Goal: Task Accomplishment & Management: Manage account settings

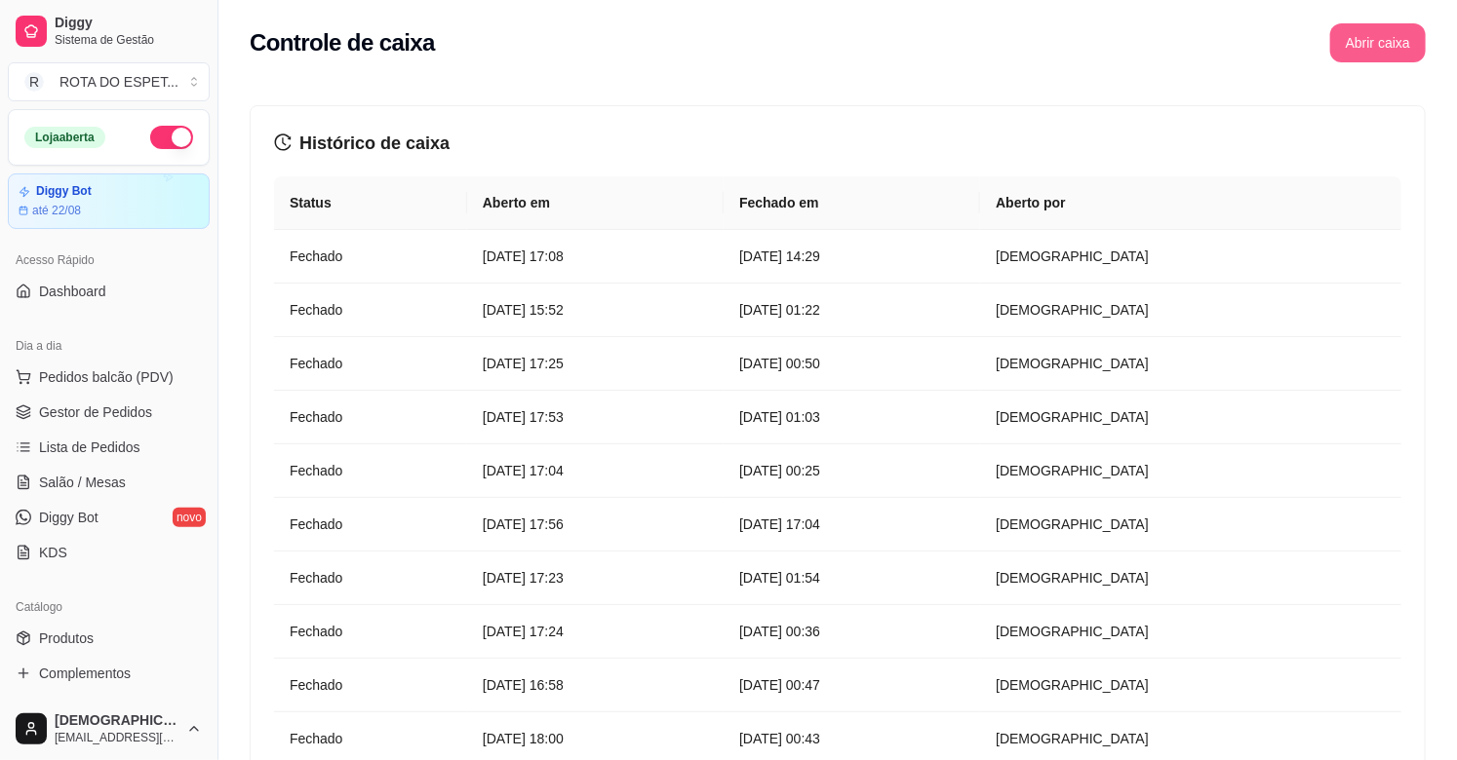
click at [1375, 25] on button "Abrir caixa" at bounding box center [1378, 42] width 96 height 39
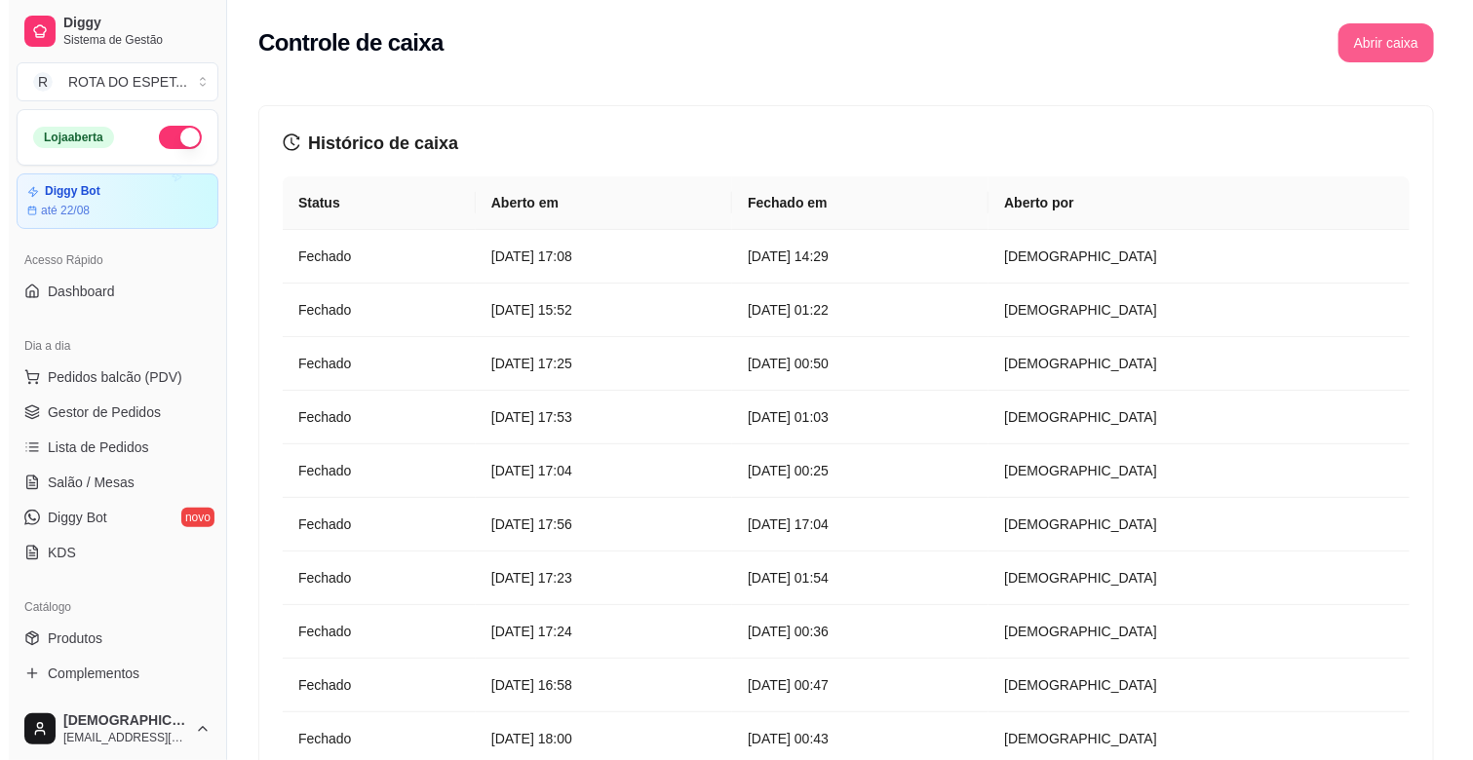
scroll to position [541, 0]
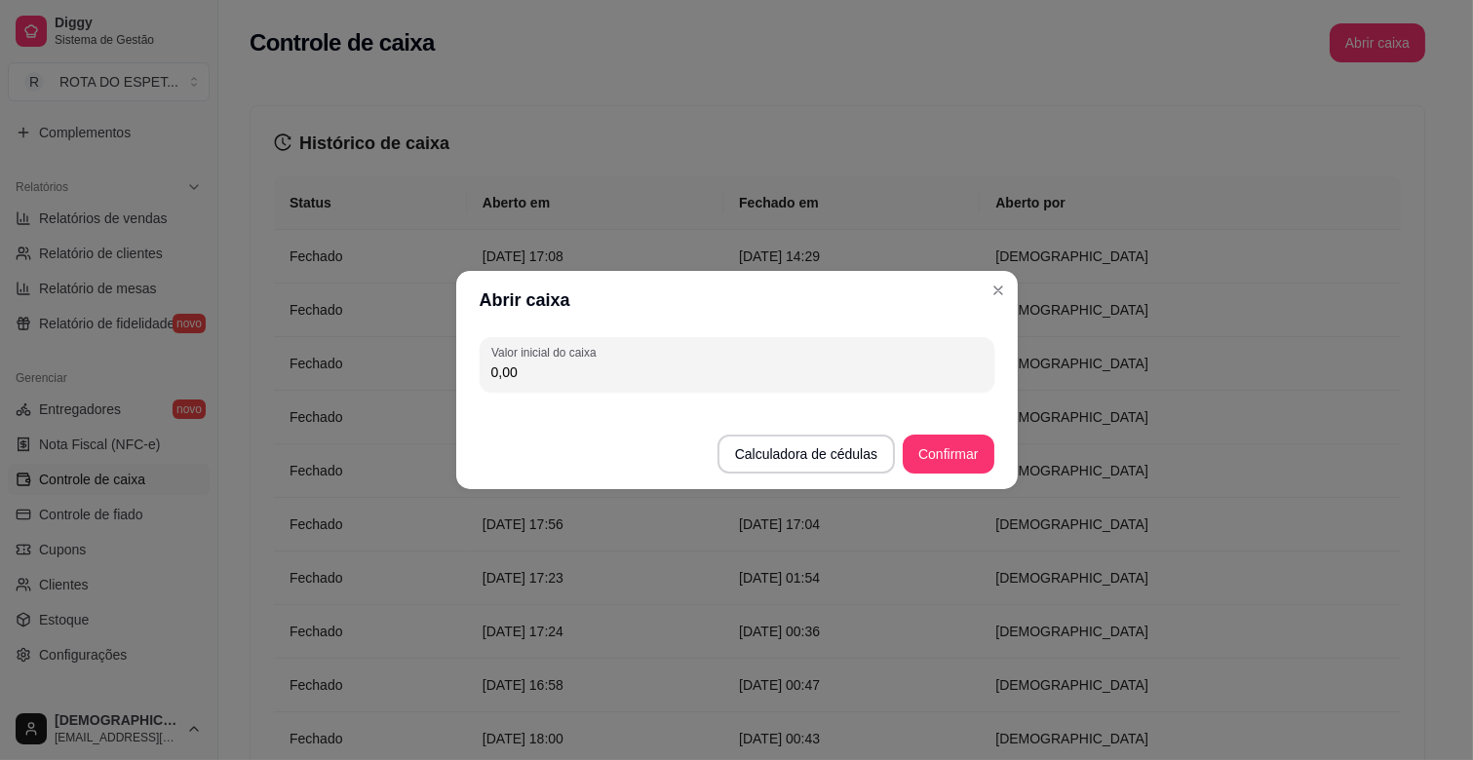
click at [778, 406] on footer "Calculadora de cédulas Confirmar" at bounding box center [737, 445] width 562 height 90
click at [777, 406] on footer "Calculadora de cédulas Confirmar" at bounding box center [737, 445] width 562 height 90
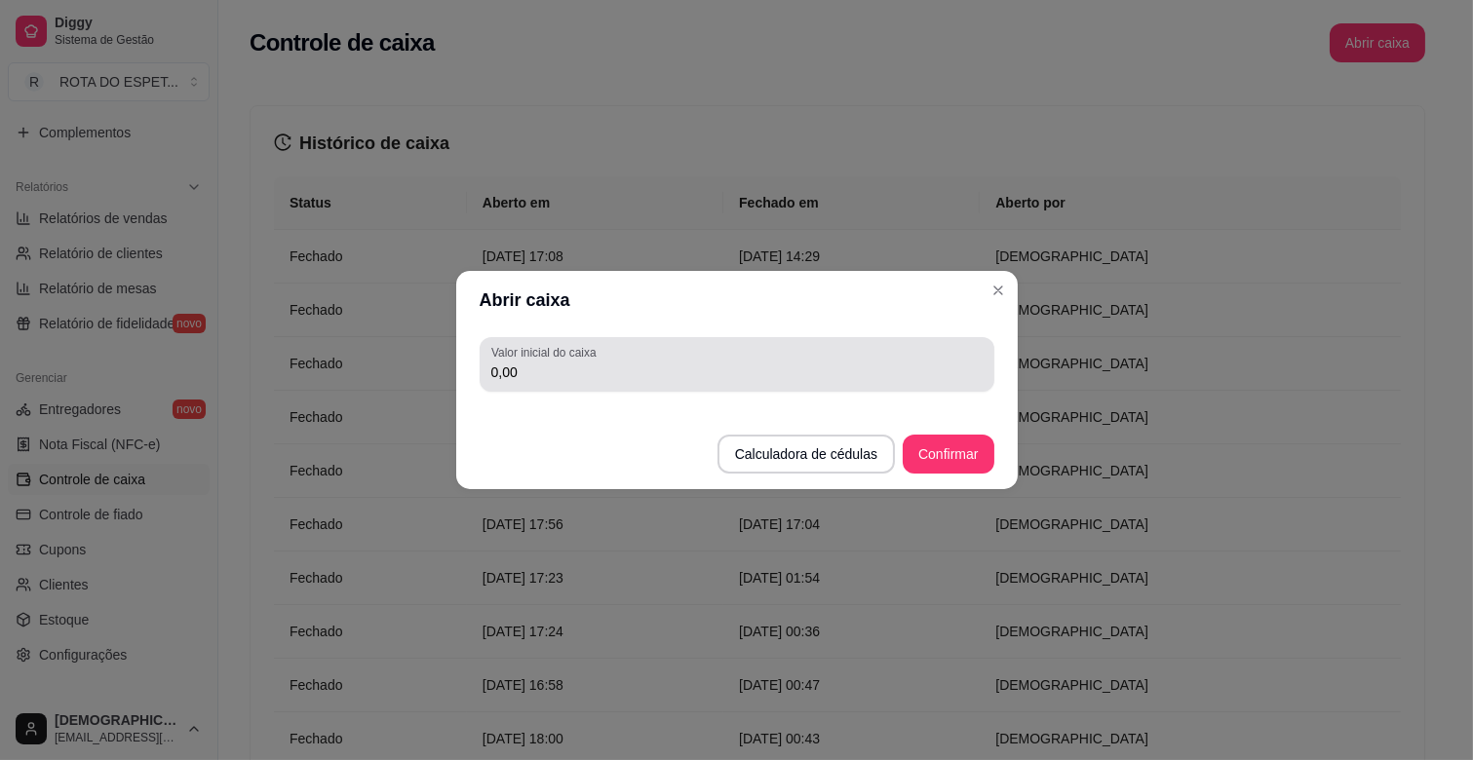
click at [776, 383] on div "0,00" at bounding box center [736, 364] width 491 height 39
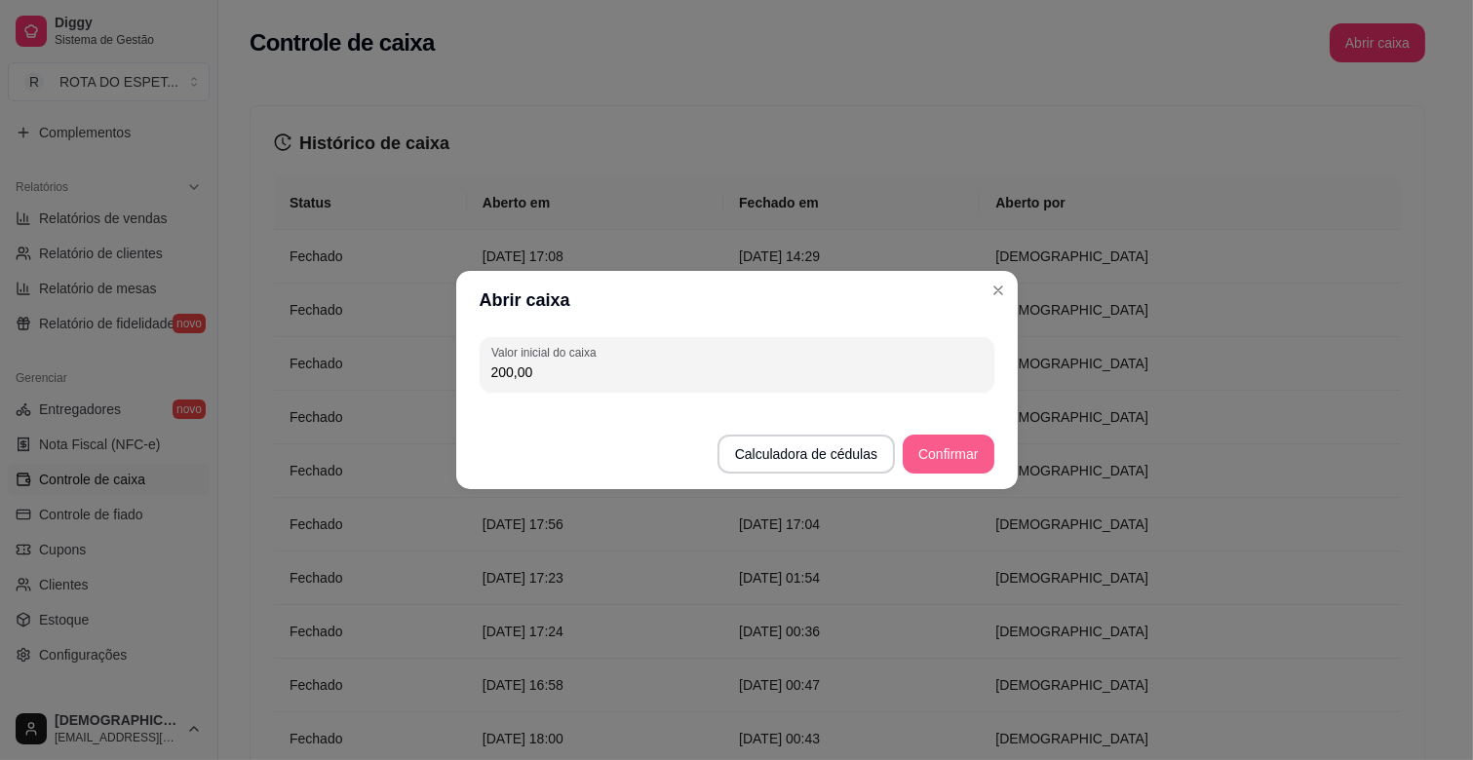
type input "200,00"
click at [988, 459] on button "Confirmar" at bounding box center [948, 455] width 89 height 38
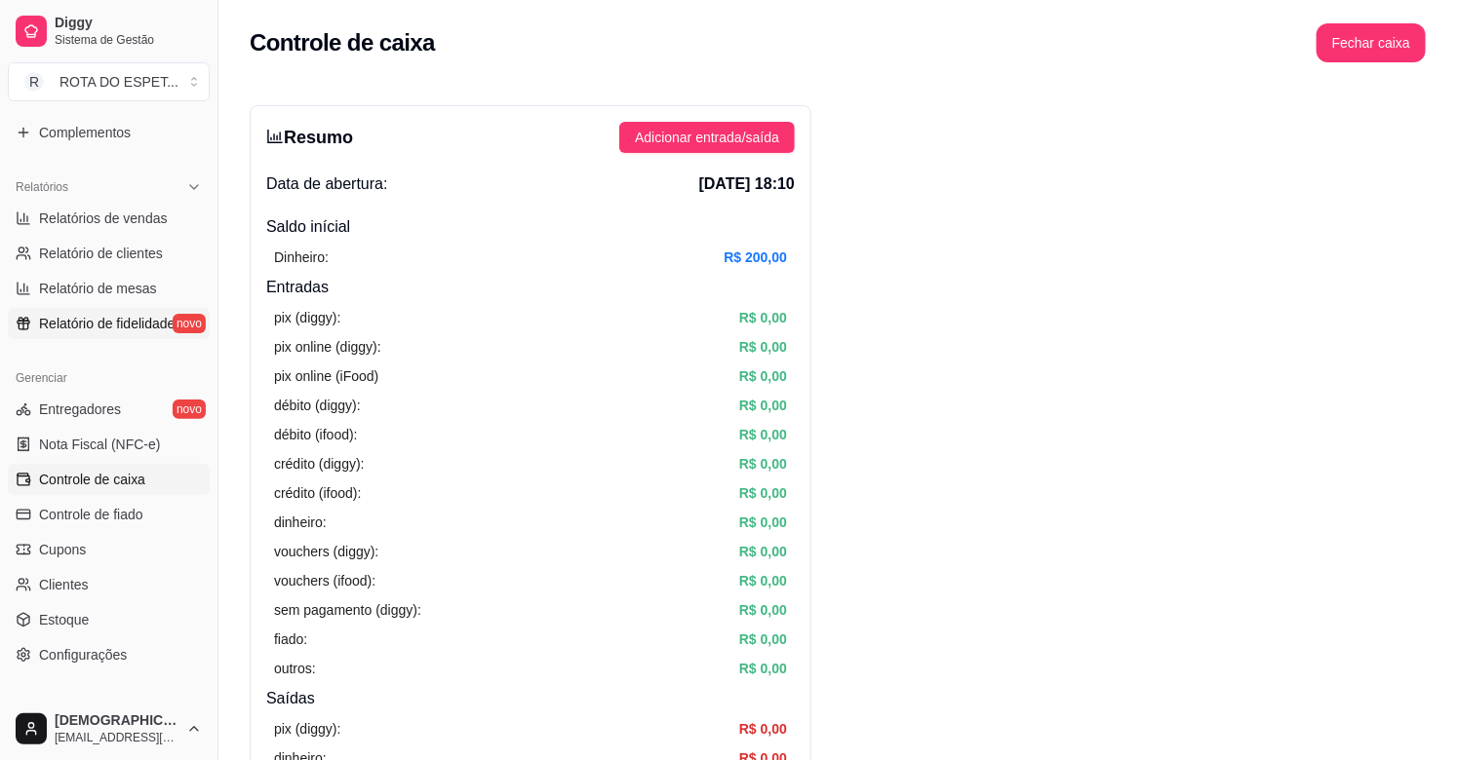
click at [129, 331] on span "Relatório de fidelidade" at bounding box center [107, 323] width 136 height 19
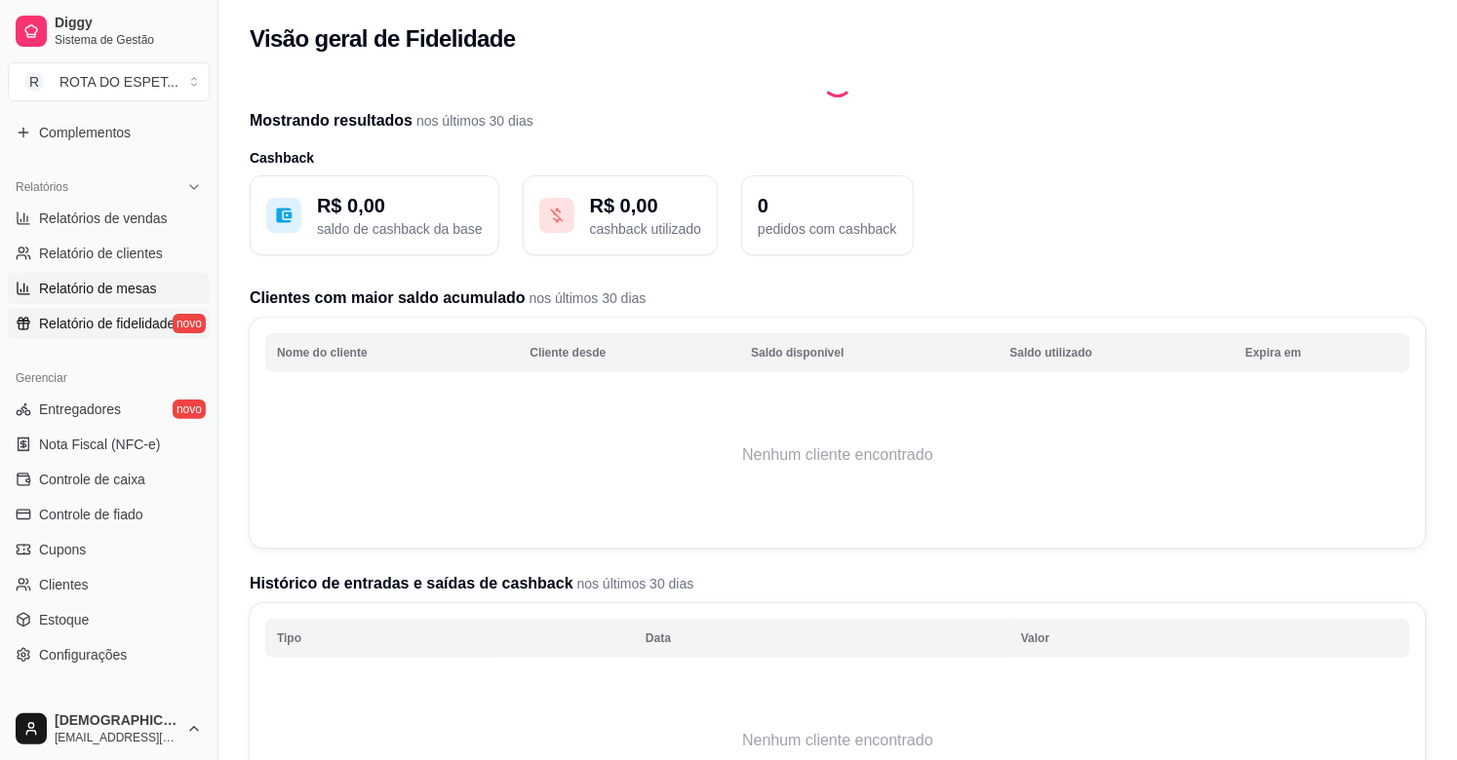
click at [100, 290] on span "Relatório de mesas" at bounding box center [98, 288] width 118 height 19
select select "TOTAL_OF_ORDERS"
select select "7"
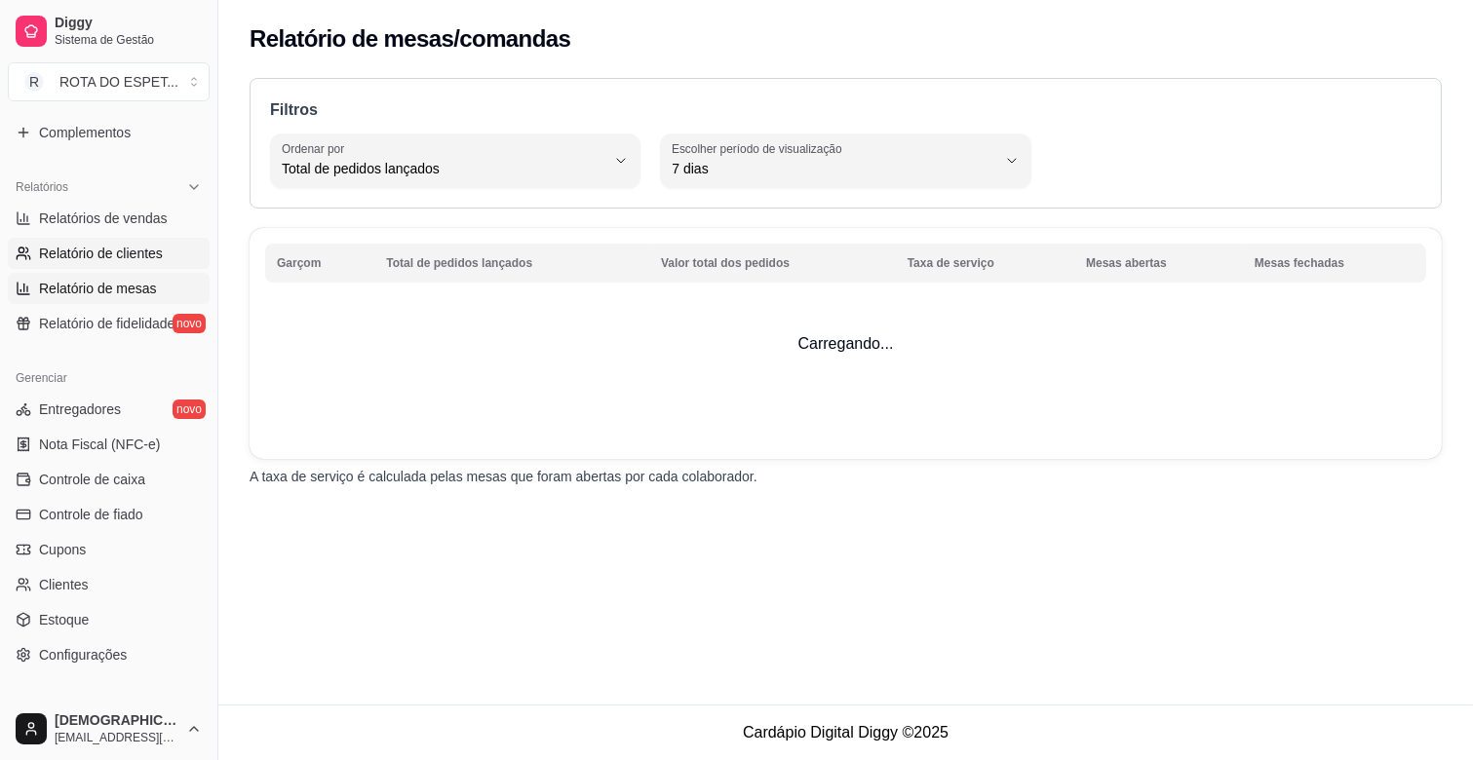
click at [107, 255] on span "Relatório de clientes" at bounding box center [101, 253] width 124 height 19
select select "30"
select select "HIGHEST_TOTAL_SPENT_WITH_ORDERS"
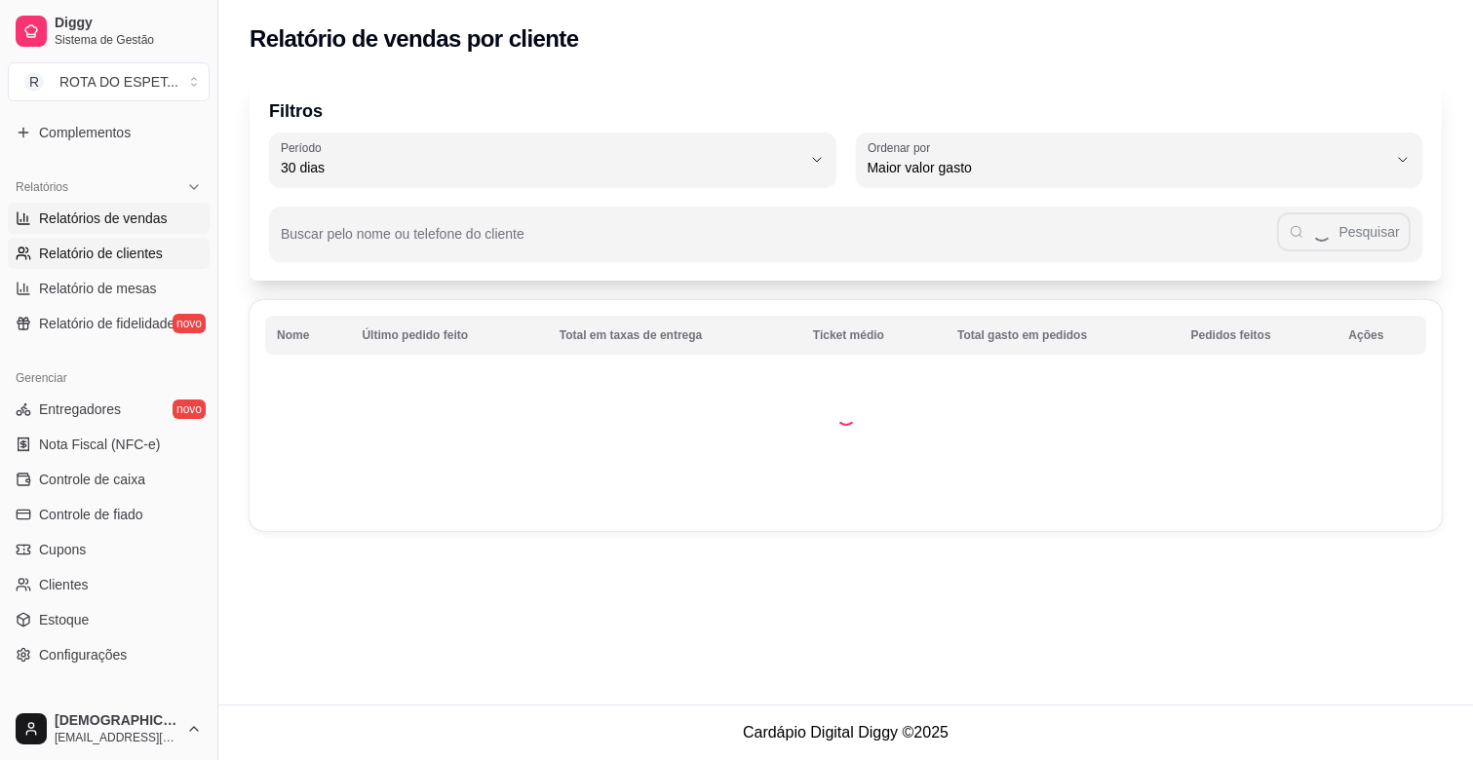
click at [102, 232] on link "Relatórios de vendas" at bounding box center [109, 218] width 202 height 31
select select "ALL"
select select "0"
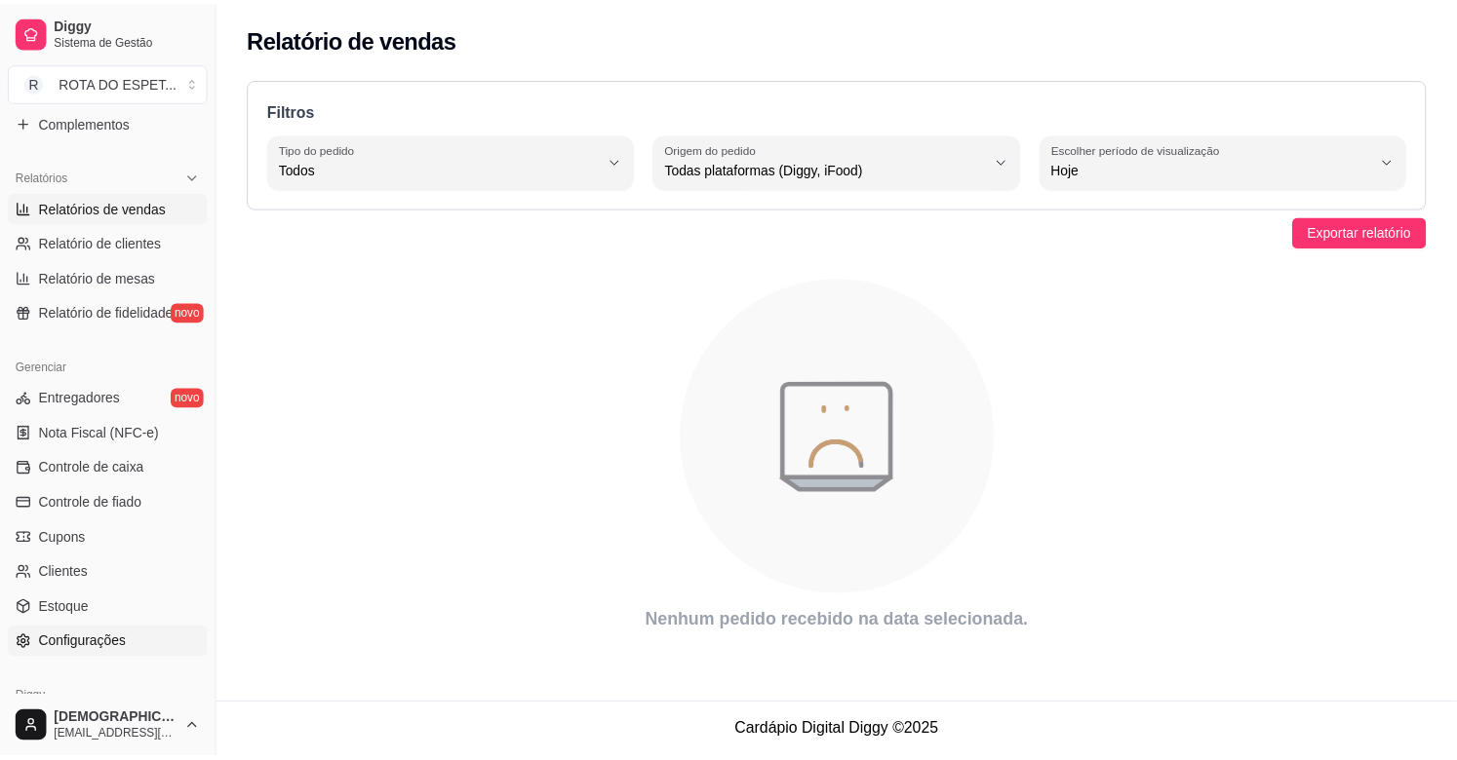
scroll to position [317, 0]
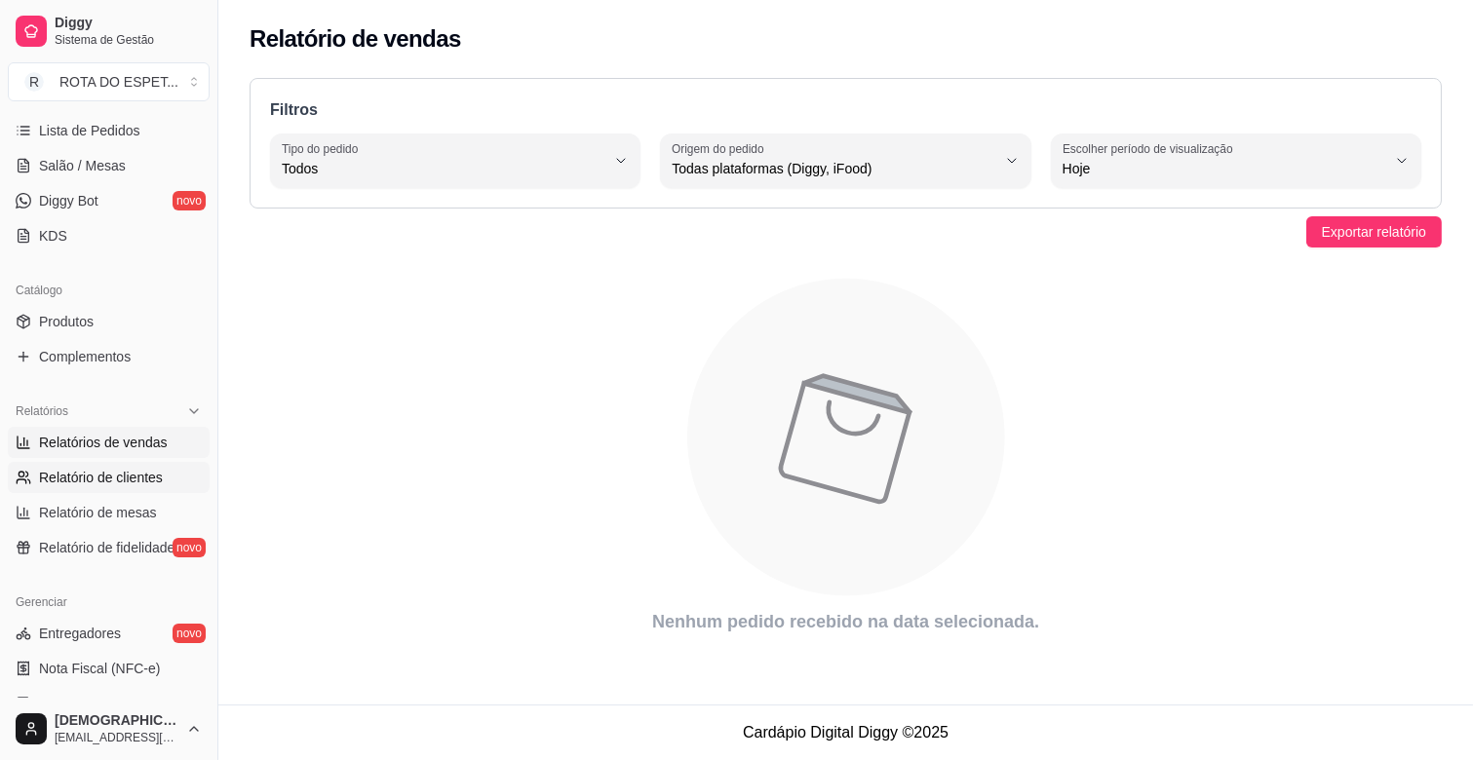
click at [133, 470] on span "Relatório de clientes" at bounding box center [101, 477] width 124 height 19
select select "30"
select select "HIGHEST_TOTAL_SPENT_WITH_ORDERS"
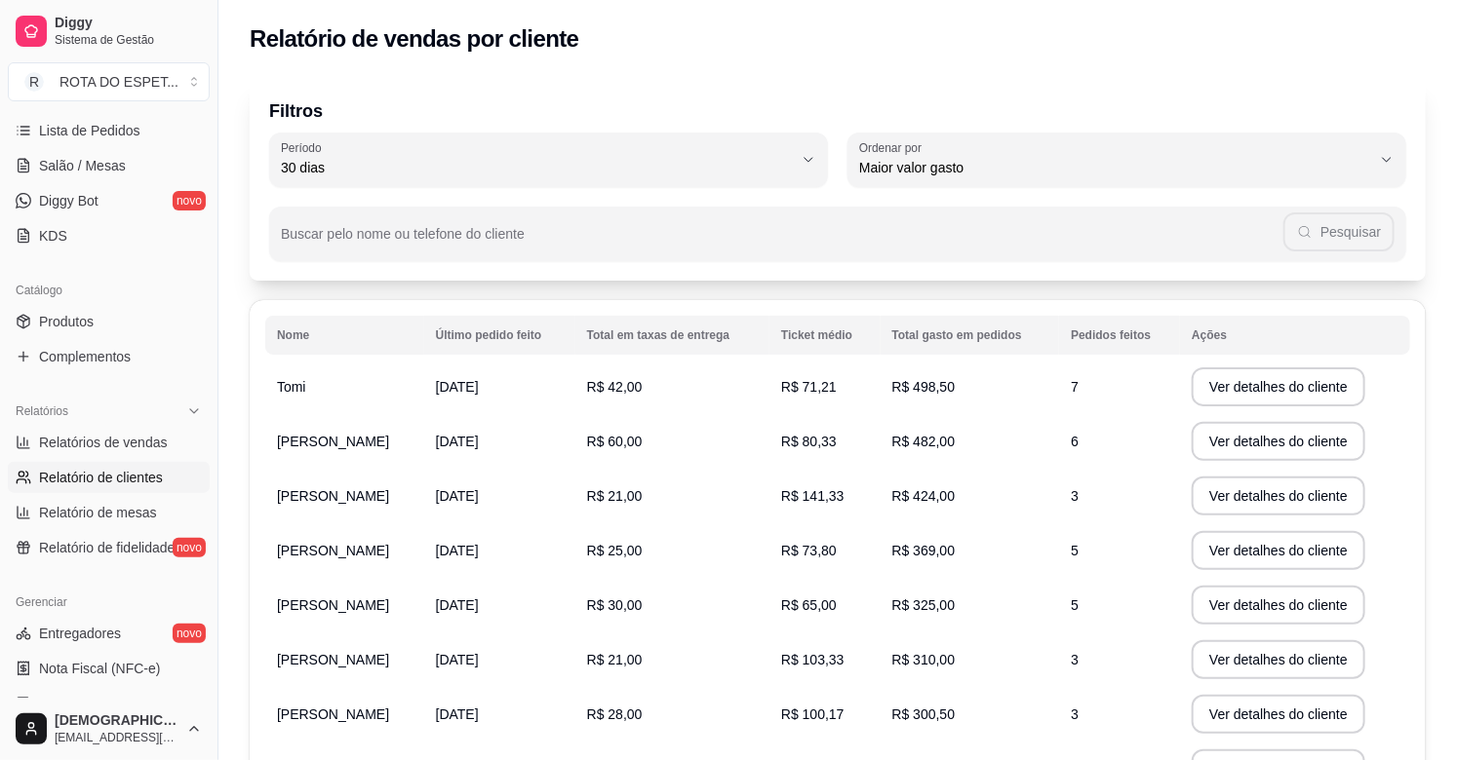
click at [320, 395] on td "Tomi" at bounding box center [344, 387] width 159 height 55
click at [320, 394] on td "Tomi" at bounding box center [344, 387] width 159 height 55
click at [359, 384] on td "Tomi" at bounding box center [344, 387] width 159 height 55
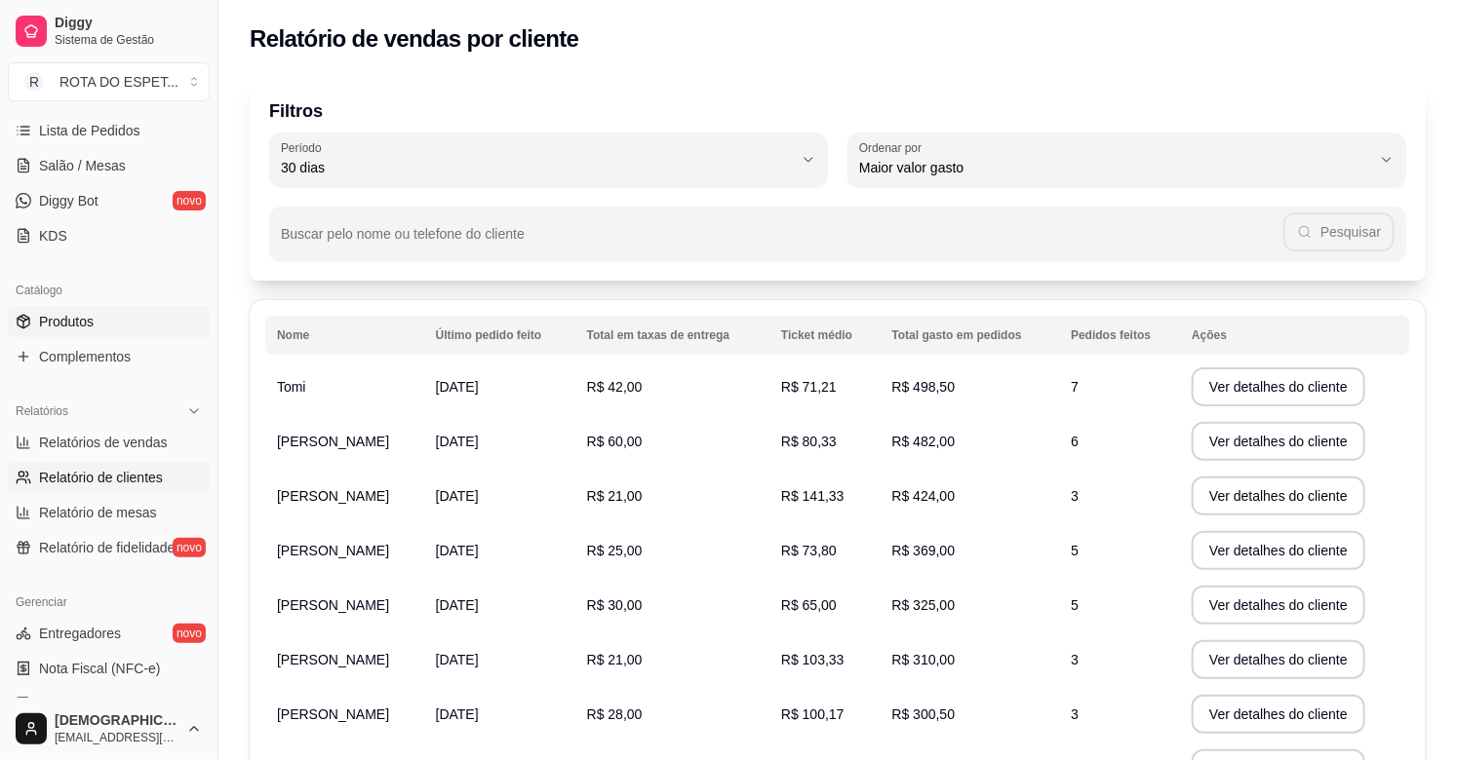
click at [84, 322] on span "Produtos" at bounding box center [66, 321] width 55 height 19
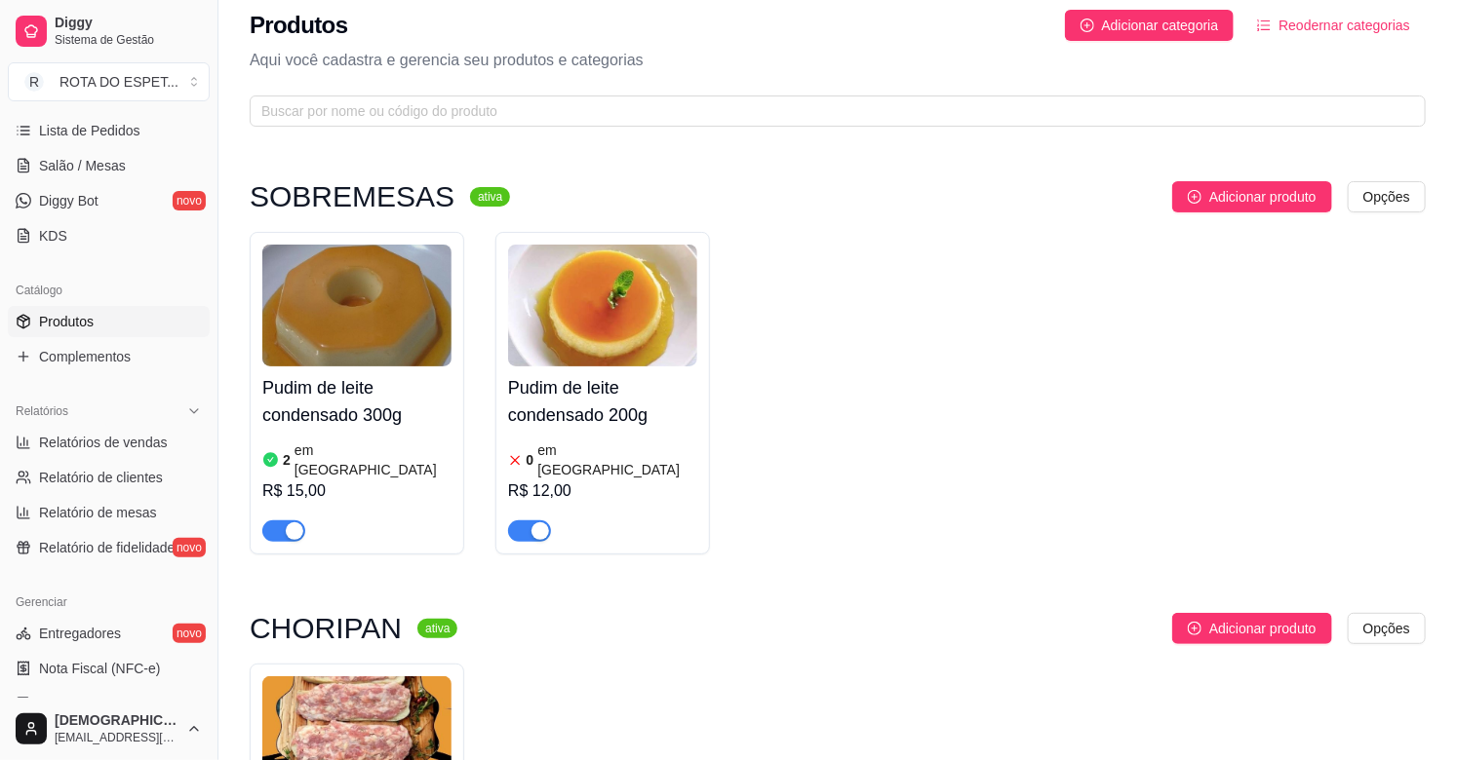
scroll to position [108, 0]
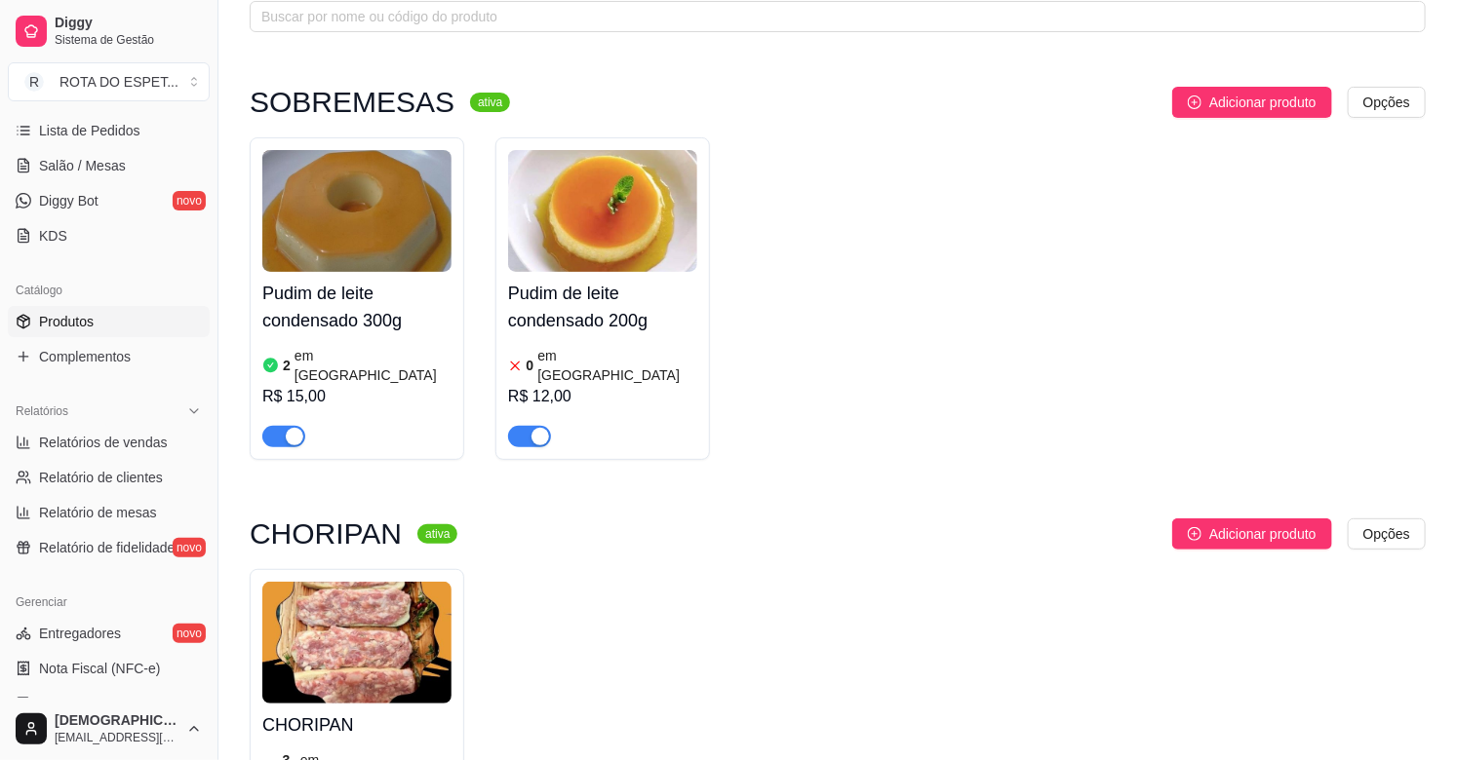
click at [579, 339] on div "Pudim de leite condensado 200g 0 em estoque R$ 12,00" at bounding box center [602, 359] width 189 height 175
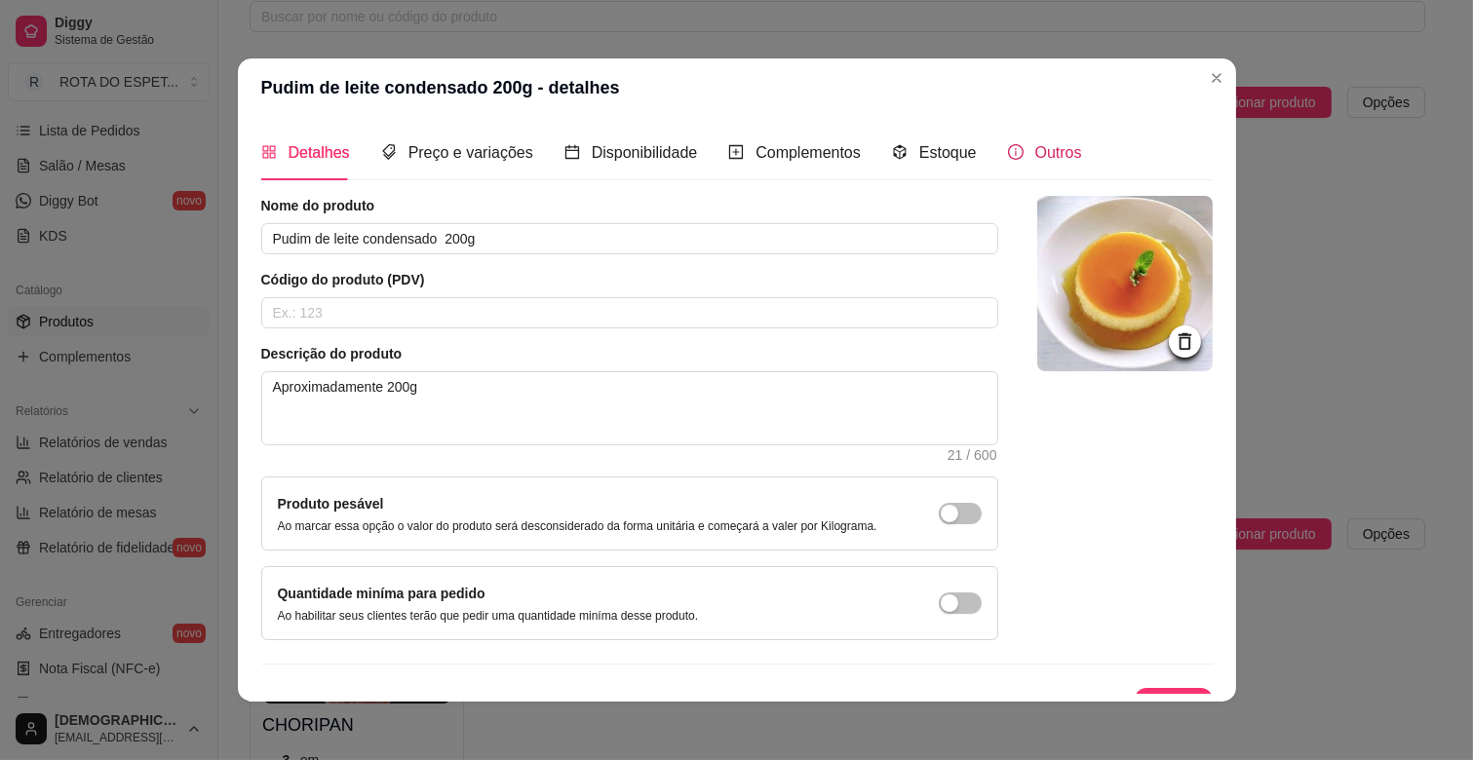
click at [1011, 156] on div "Outros" at bounding box center [1045, 152] width 74 height 24
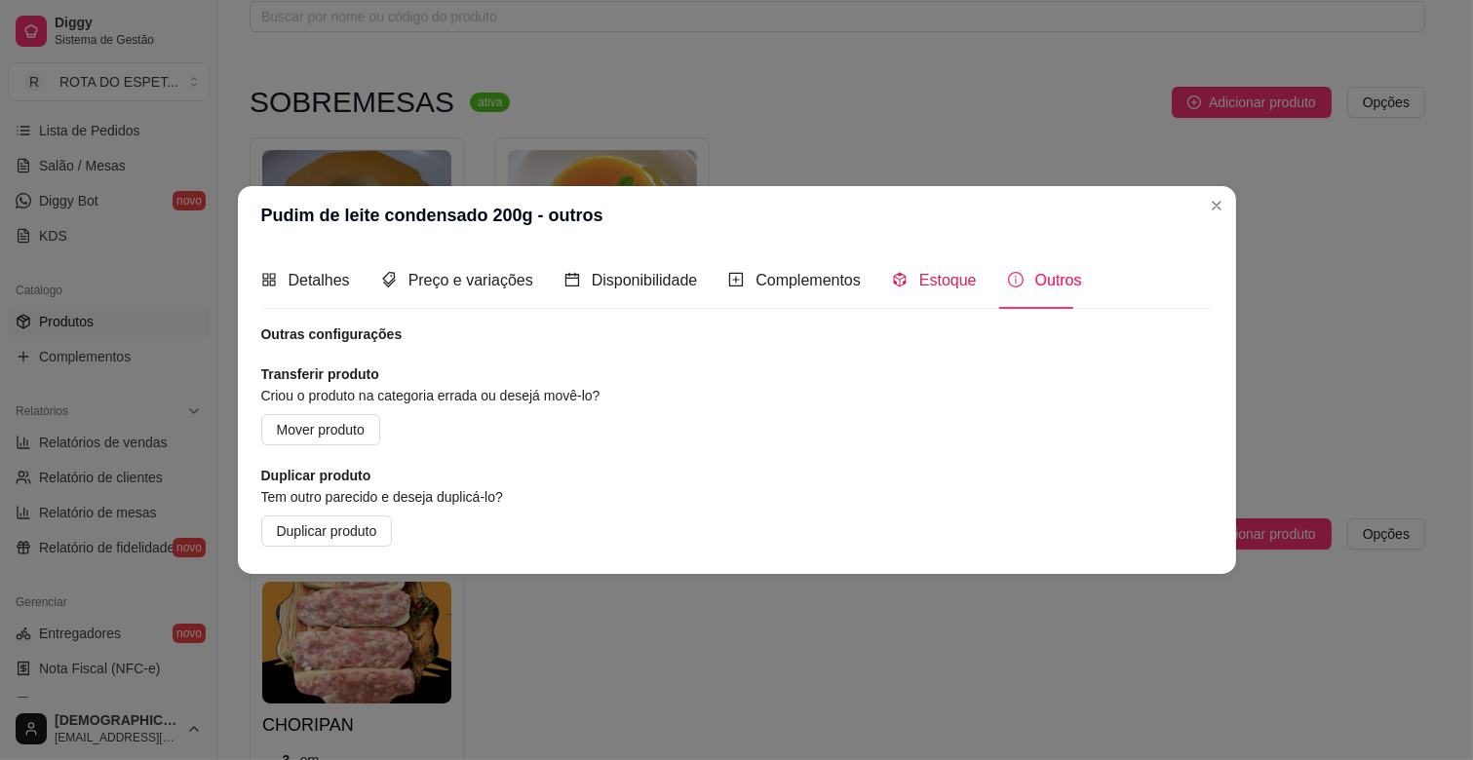
click at [902, 278] on div "Estoque" at bounding box center [934, 280] width 85 height 24
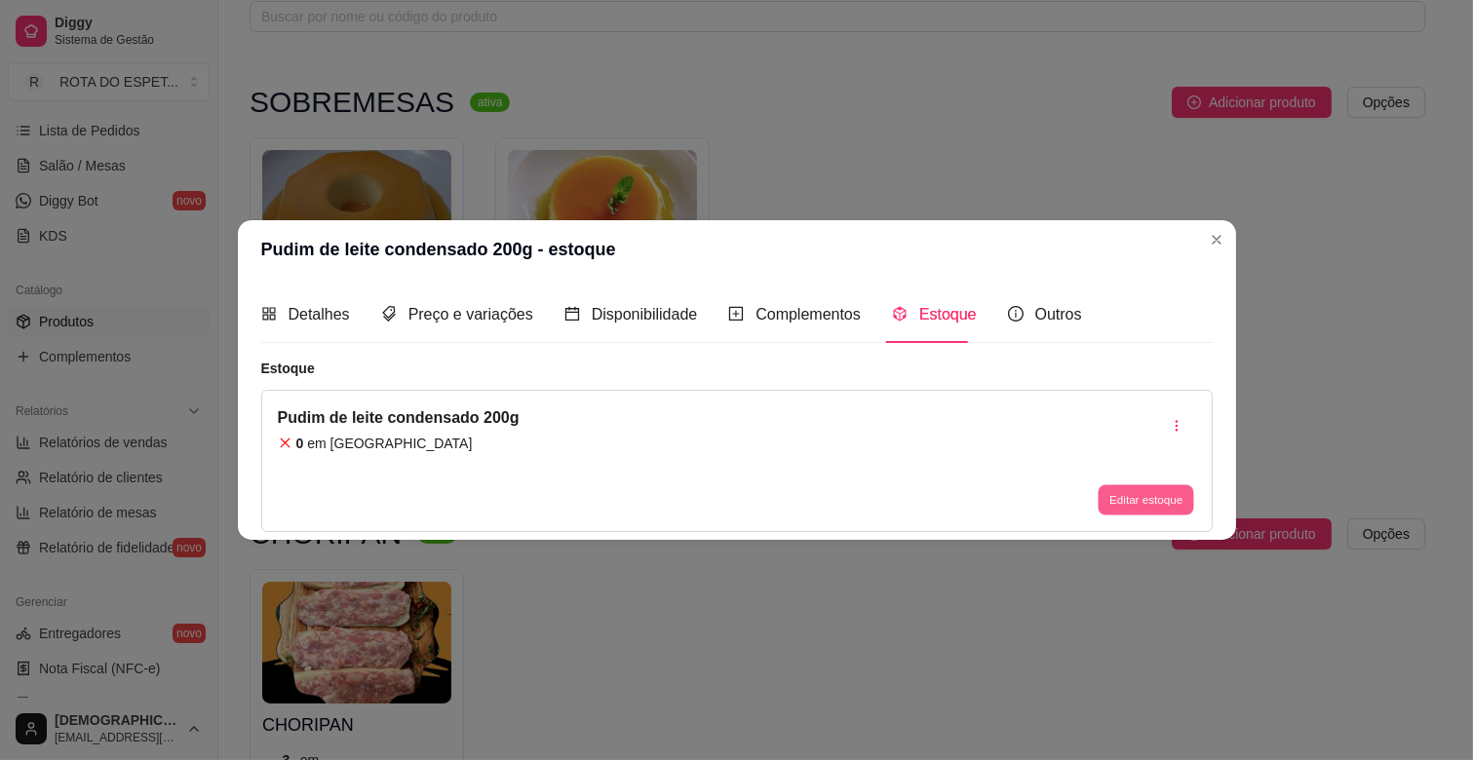
click at [1129, 498] on button "Editar estoque" at bounding box center [1147, 500] width 96 height 30
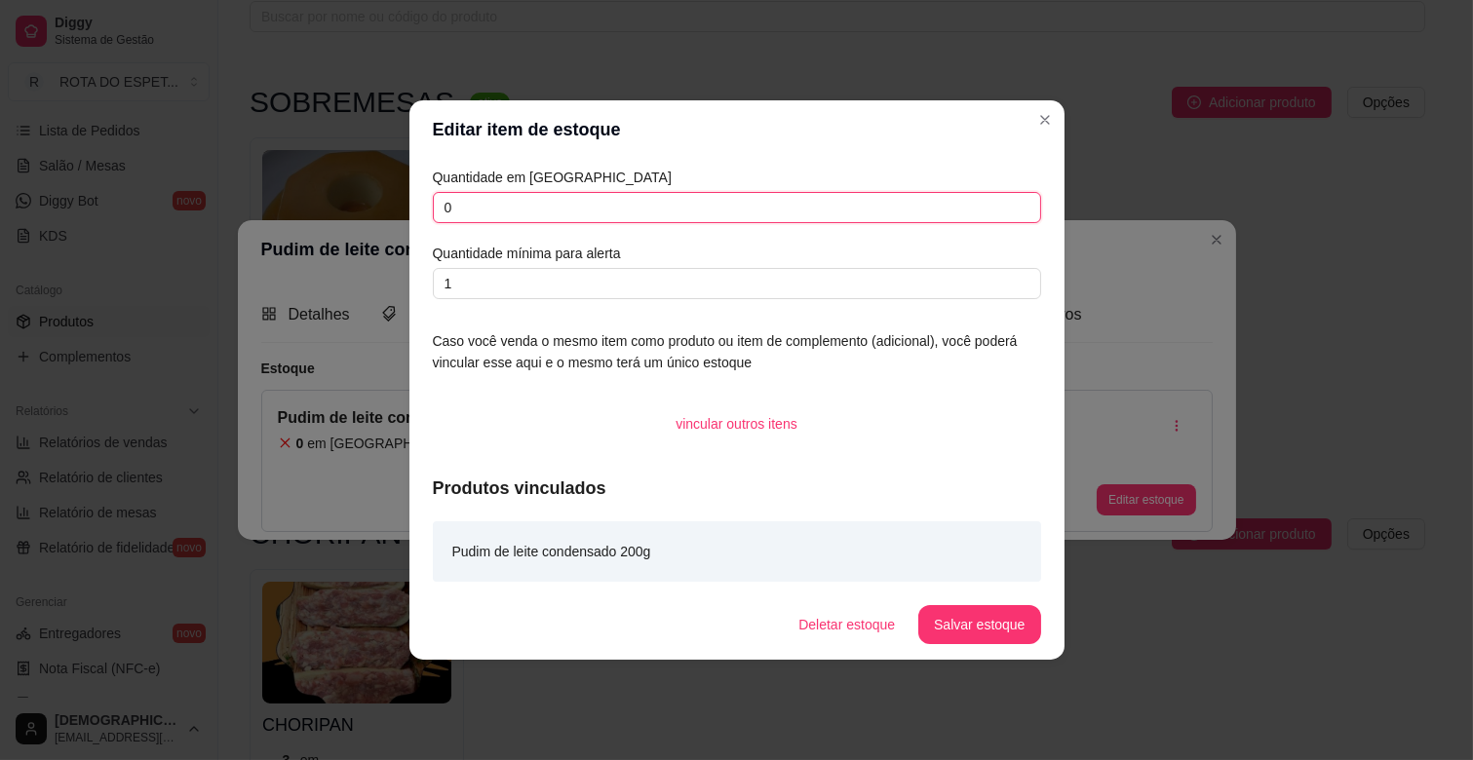
click at [601, 202] on input "0" at bounding box center [737, 207] width 608 height 31
type input "4"
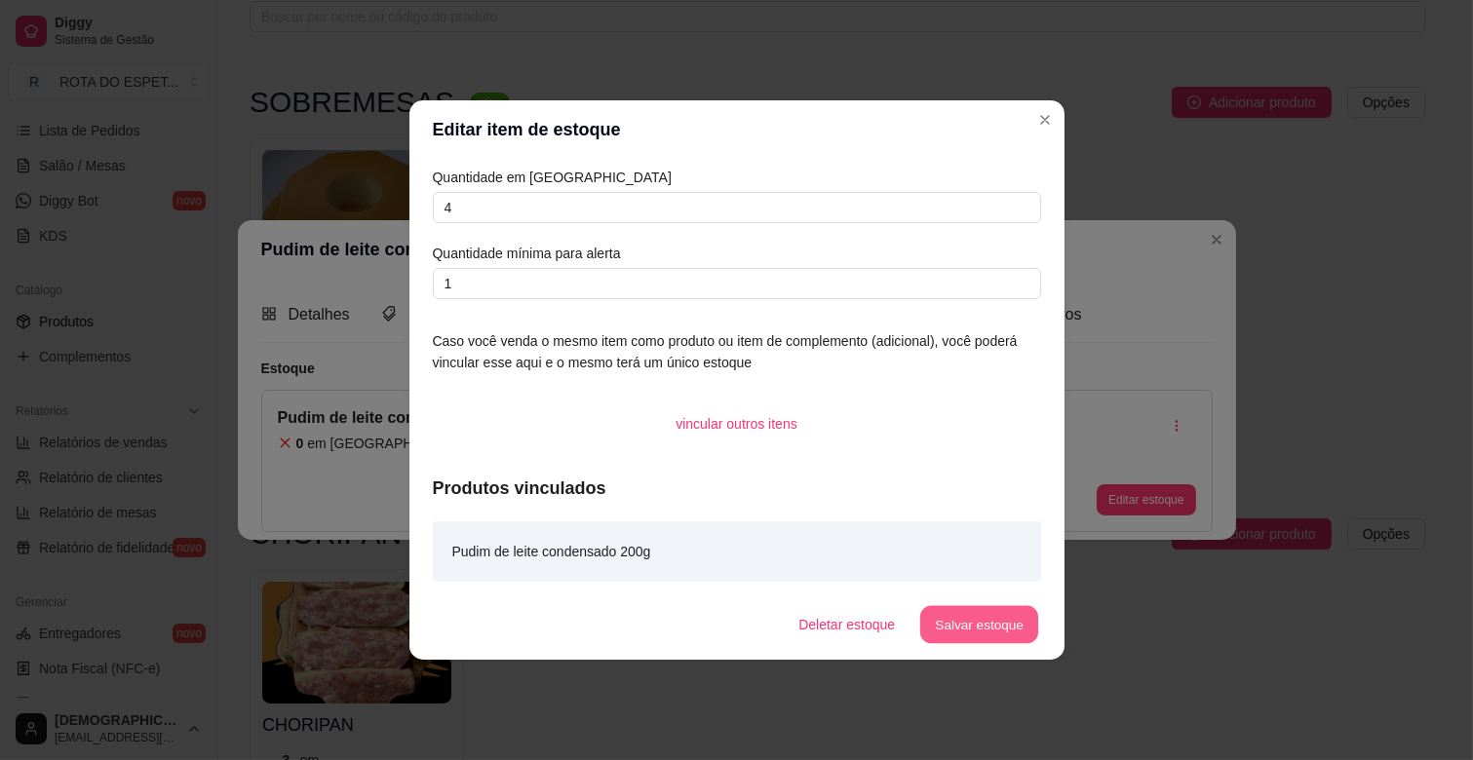
click at [951, 616] on button "Salvar estoque" at bounding box center [979, 625] width 119 height 38
click at [961, 618] on button "Salvar estoque" at bounding box center [979, 624] width 122 height 39
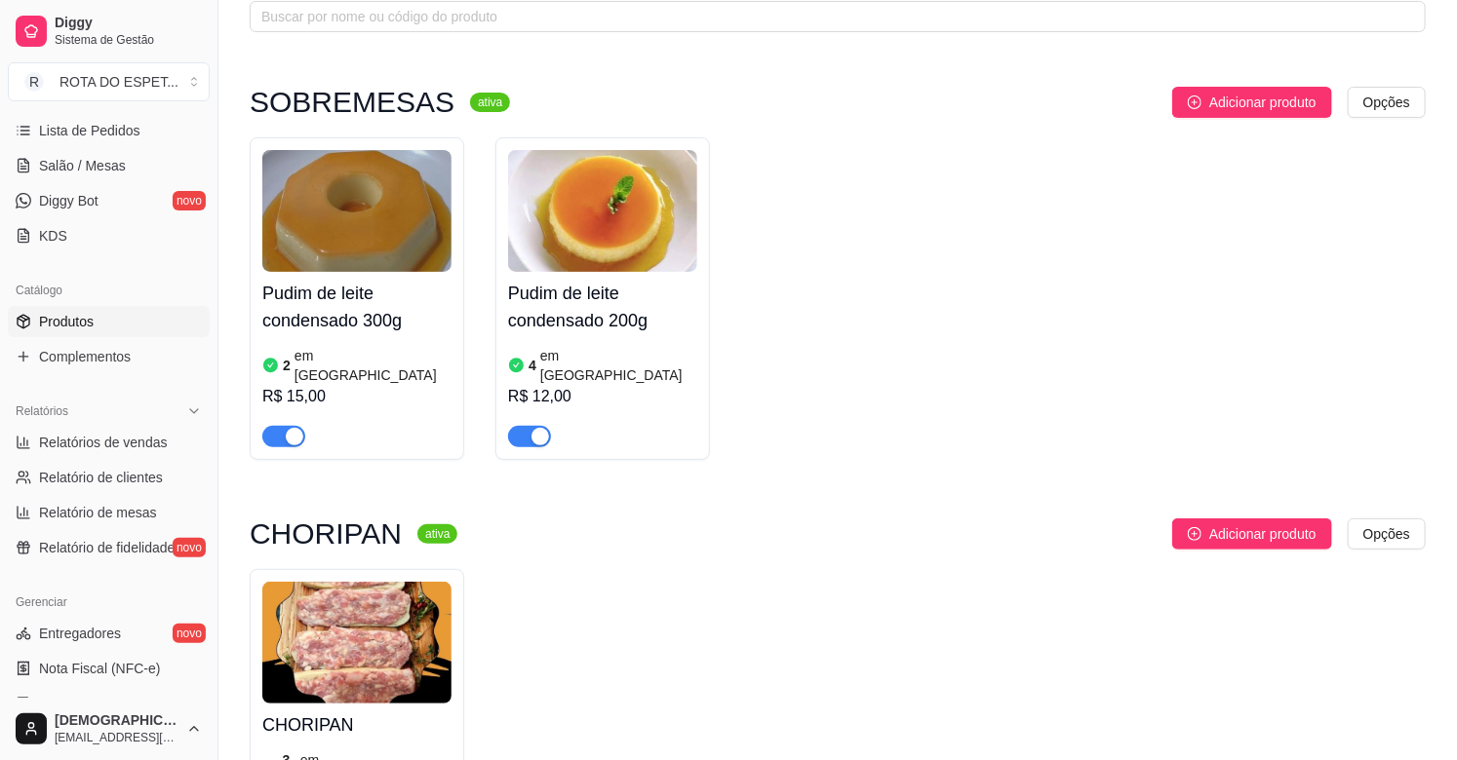
click at [306, 347] on article "em estoque" at bounding box center [372, 365] width 157 height 39
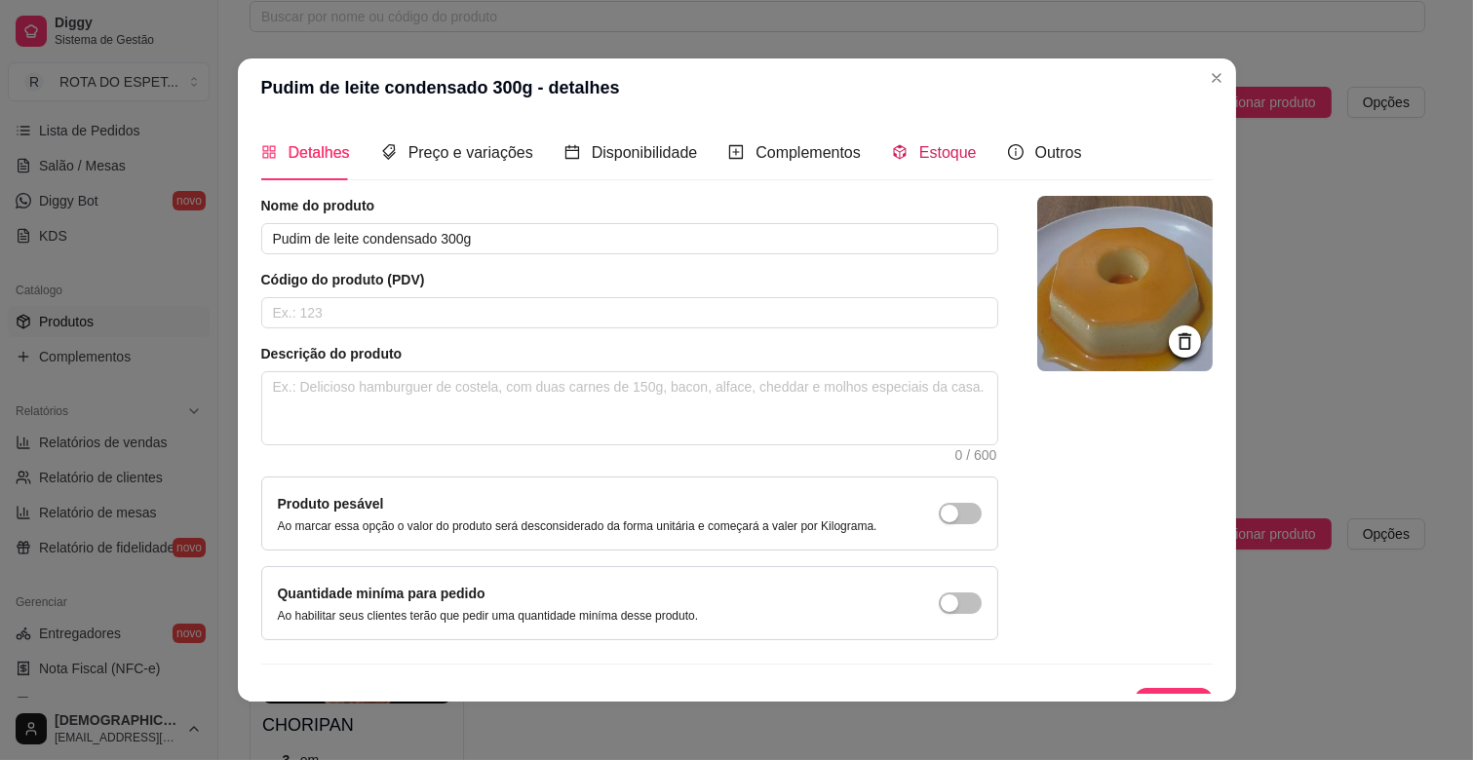
click at [928, 158] on span "Estoque" at bounding box center [948, 152] width 58 height 17
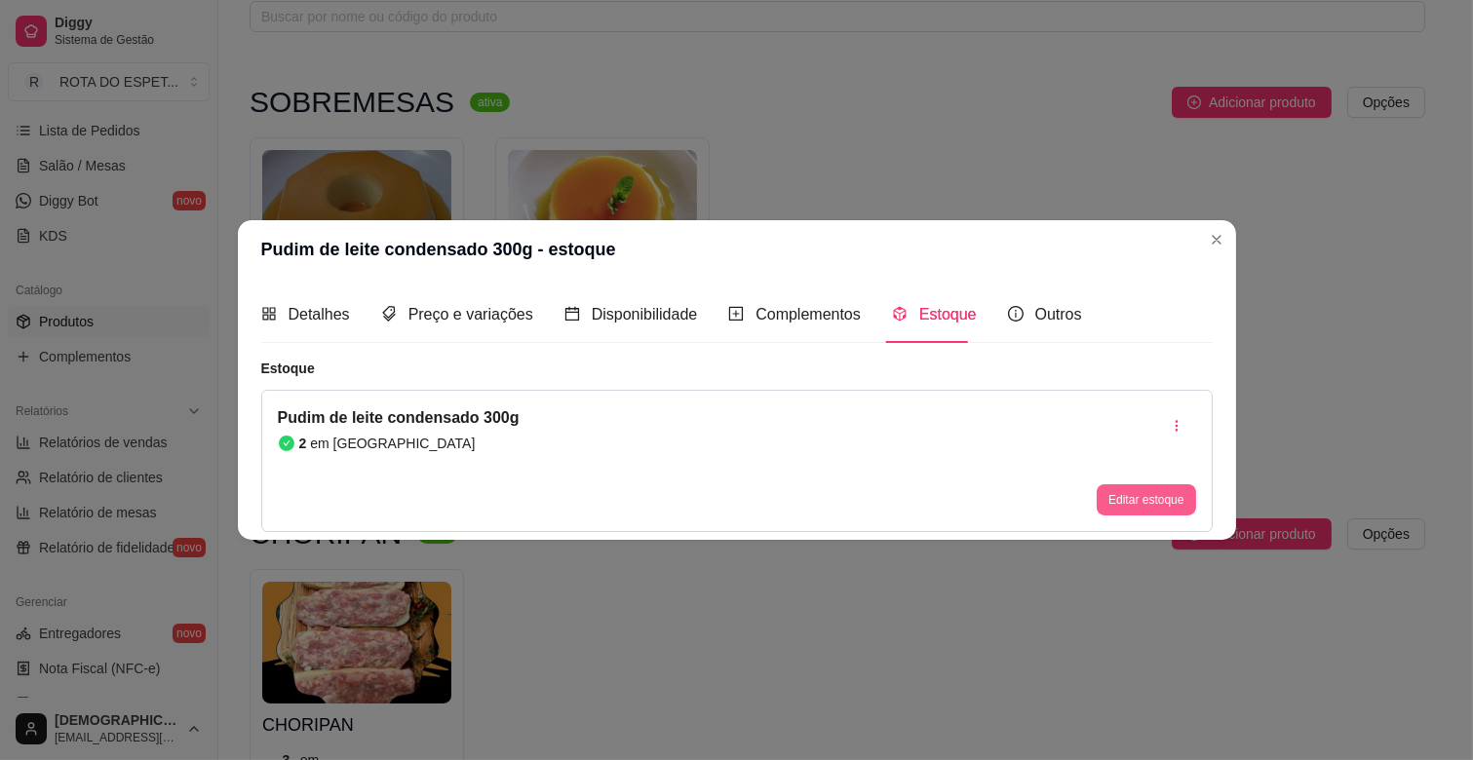
click at [1141, 498] on button "Editar estoque" at bounding box center [1146, 500] width 98 height 31
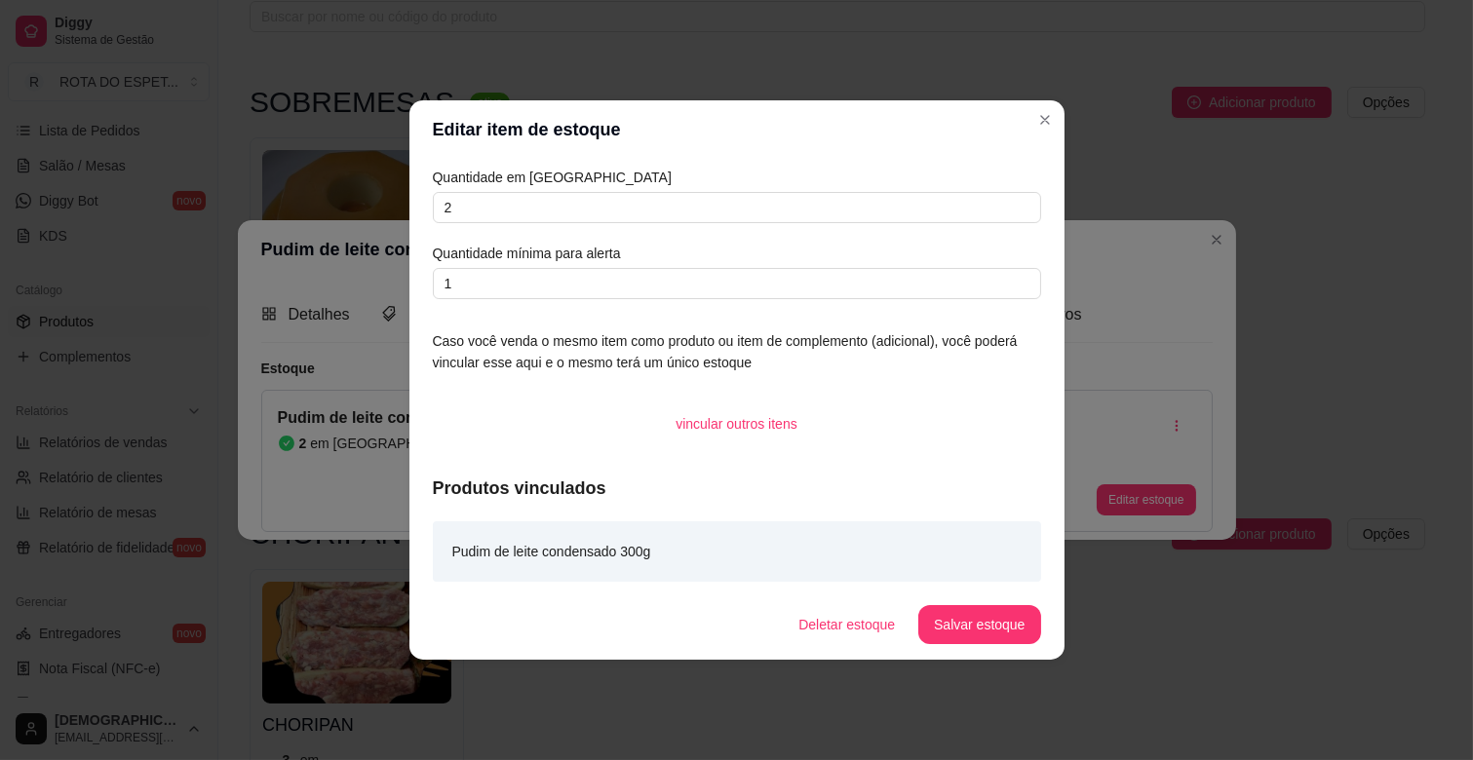
click at [604, 189] on div "Quantidade em estoque 2 Quantidade mínima para alerta 1" at bounding box center [737, 233] width 608 height 133
click at [604, 190] on div "Quantidade em estoque 2 Quantidade mínima para alerta 1" at bounding box center [737, 233] width 608 height 133
click at [554, 207] on input "2" at bounding box center [737, 207] width 608 height 31
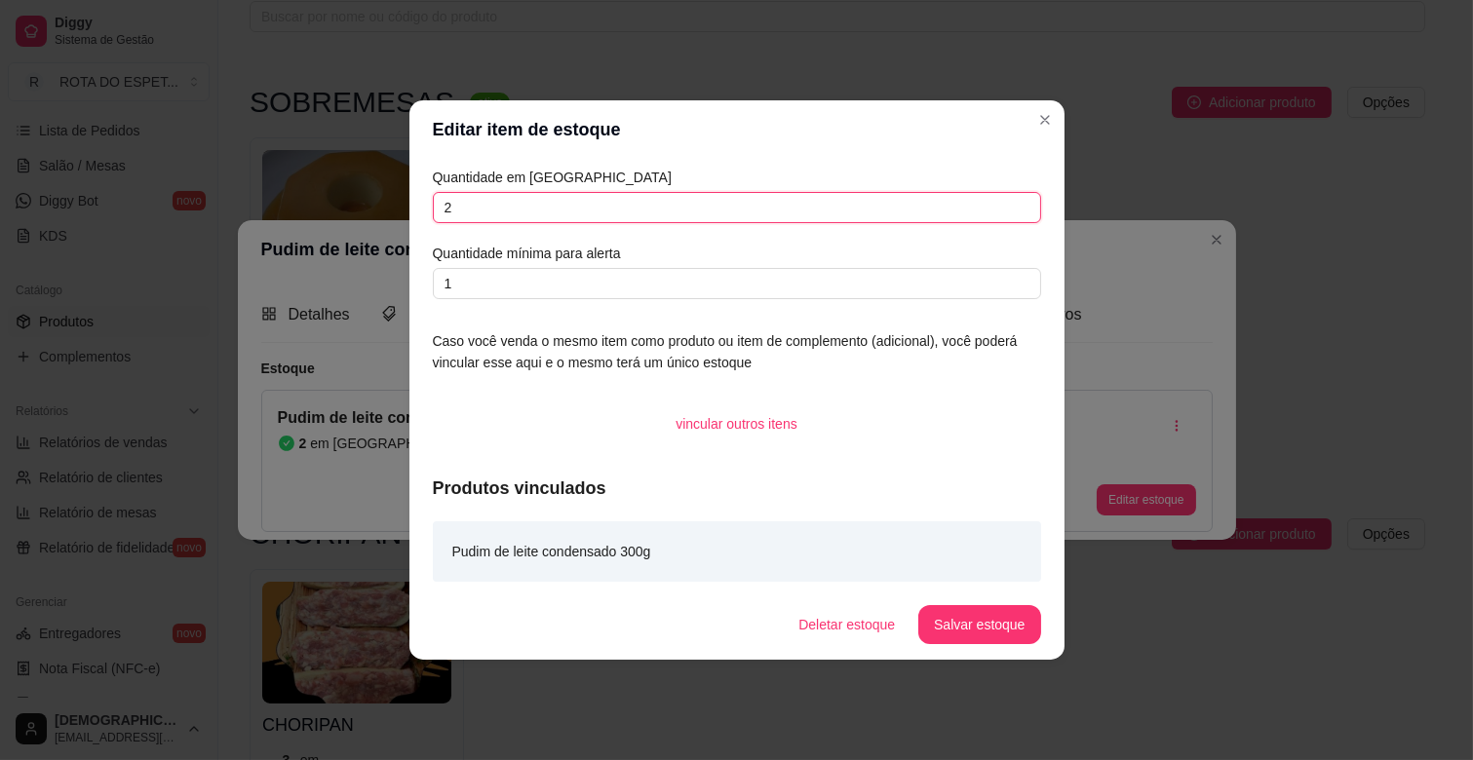
click at [554, 207] on input "2" at bounding box center [737, 207] width 608 height 31
type input "4"
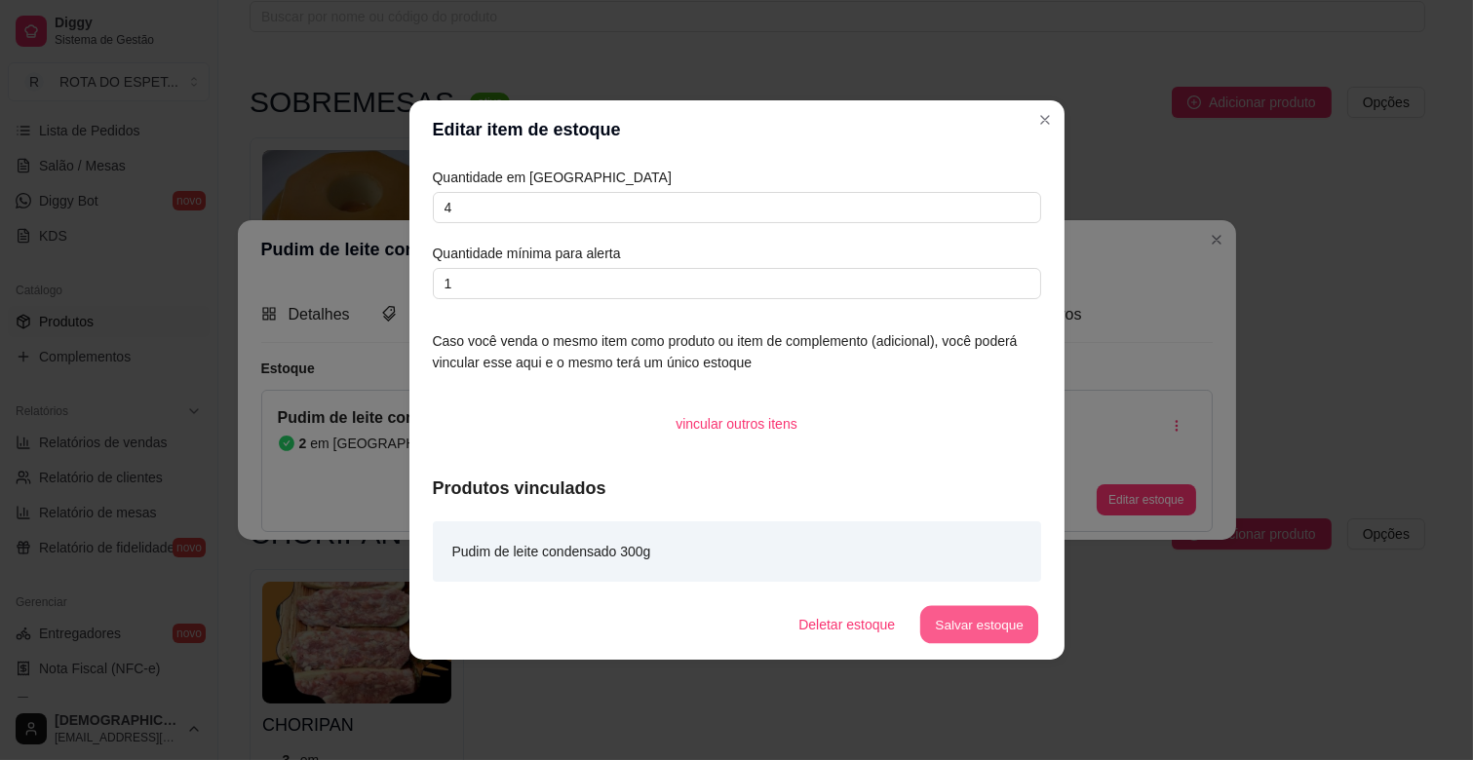
click at [948, 612] on button "Salvar estoque" at bounding box center [979, 625] width 119 height 38
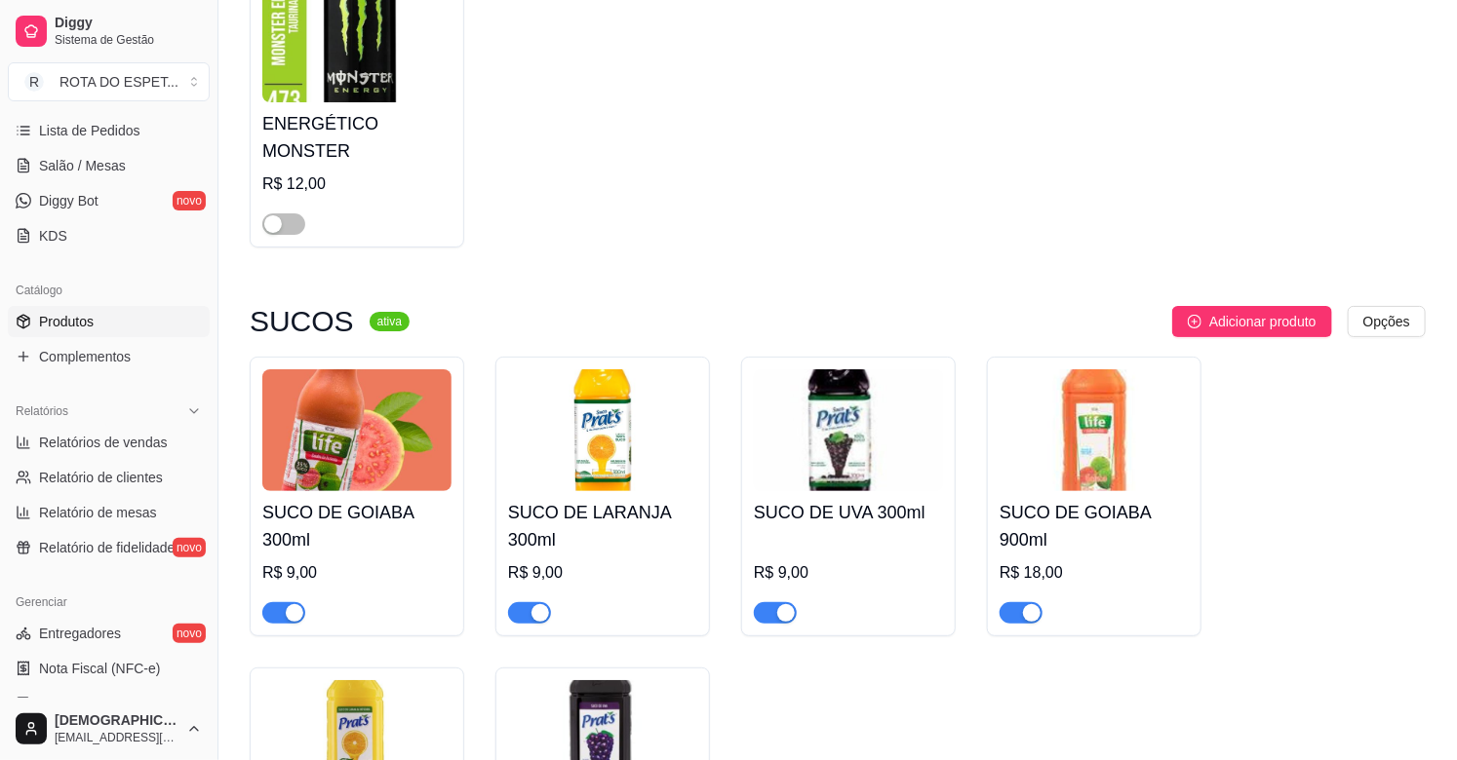
scroll to position [6607, 0]
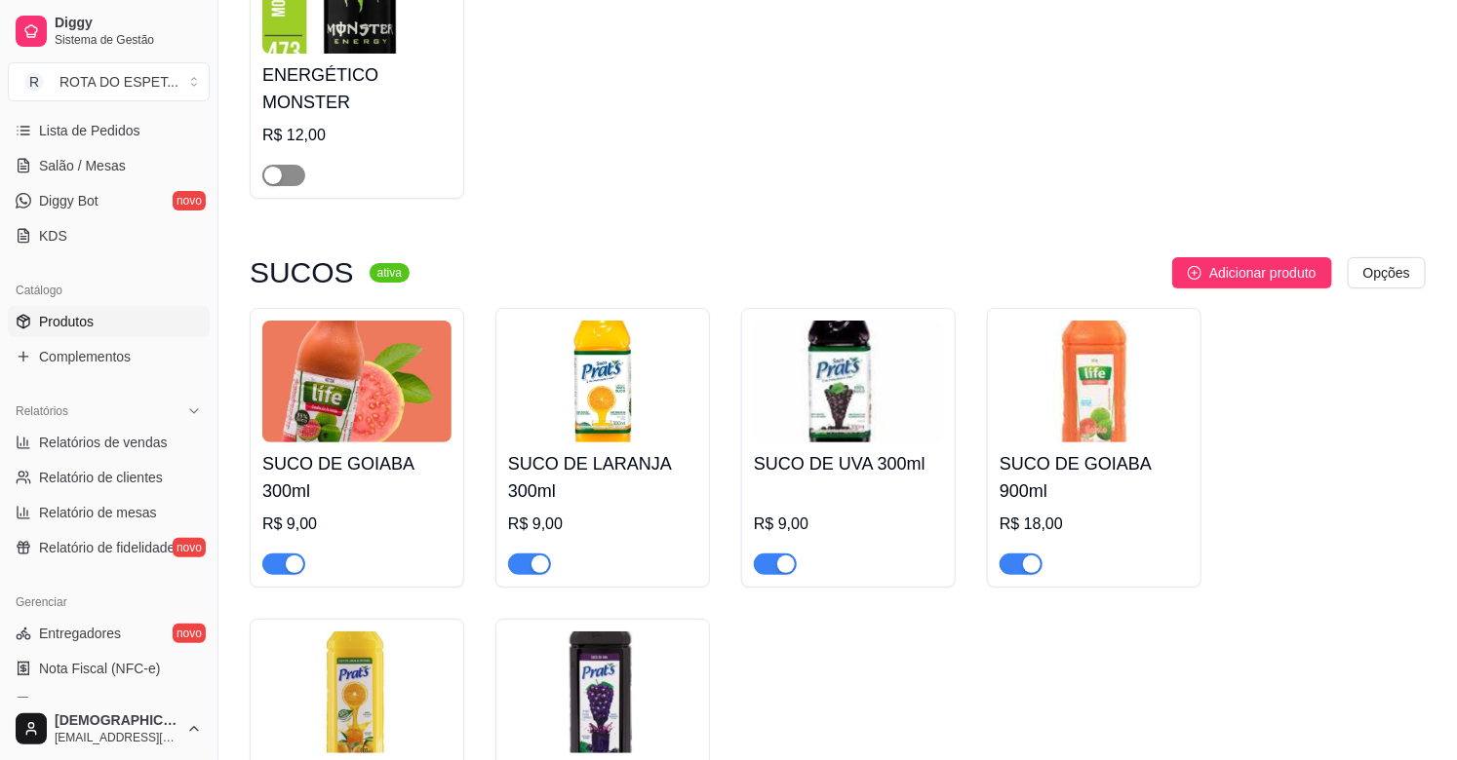
click at [295, 165] on span "button" at bounding box center [283, 175] width 43 height 21
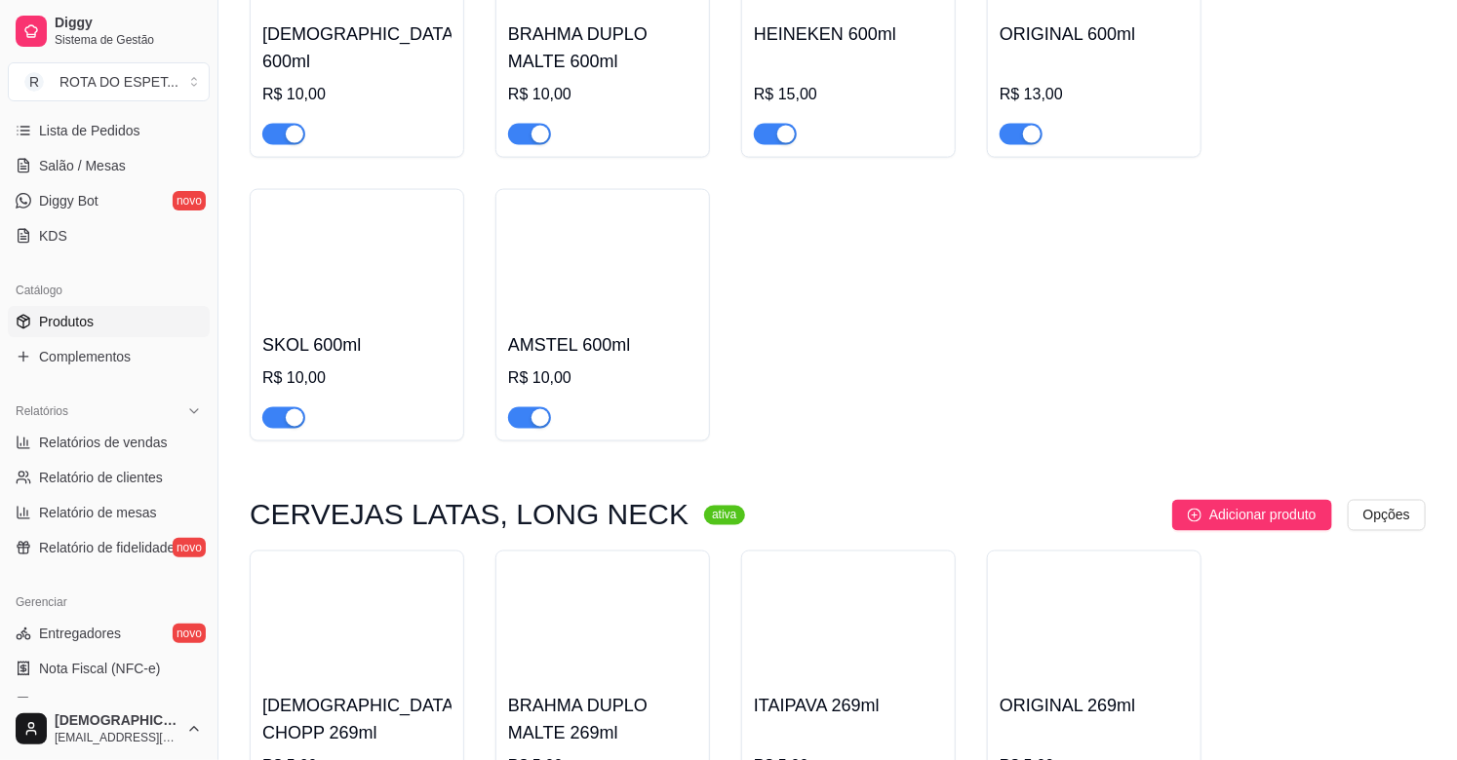
scroll to position [7799, 0]
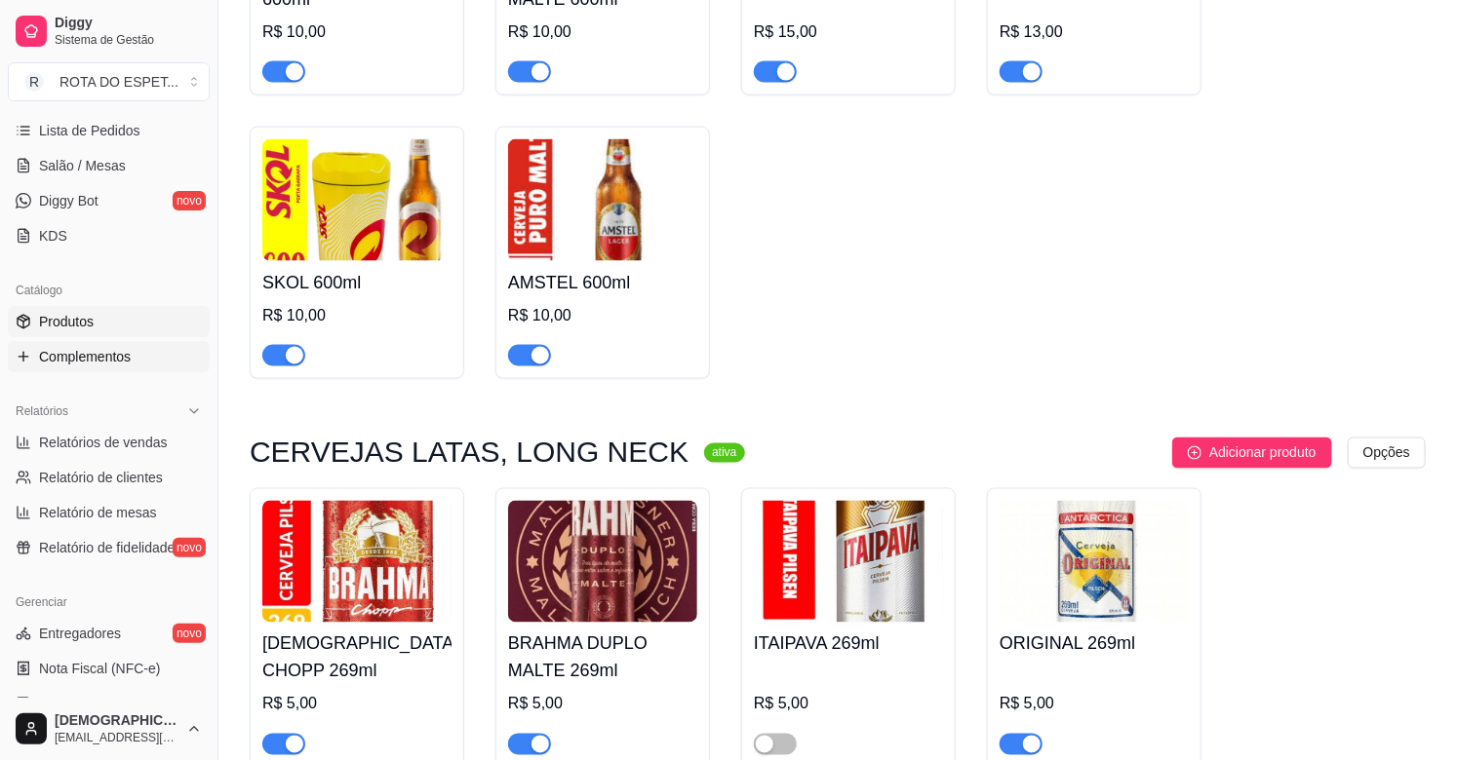
click at [83, 364] on span "Complementos" at bounding box center [85, 356] width 92 height 19
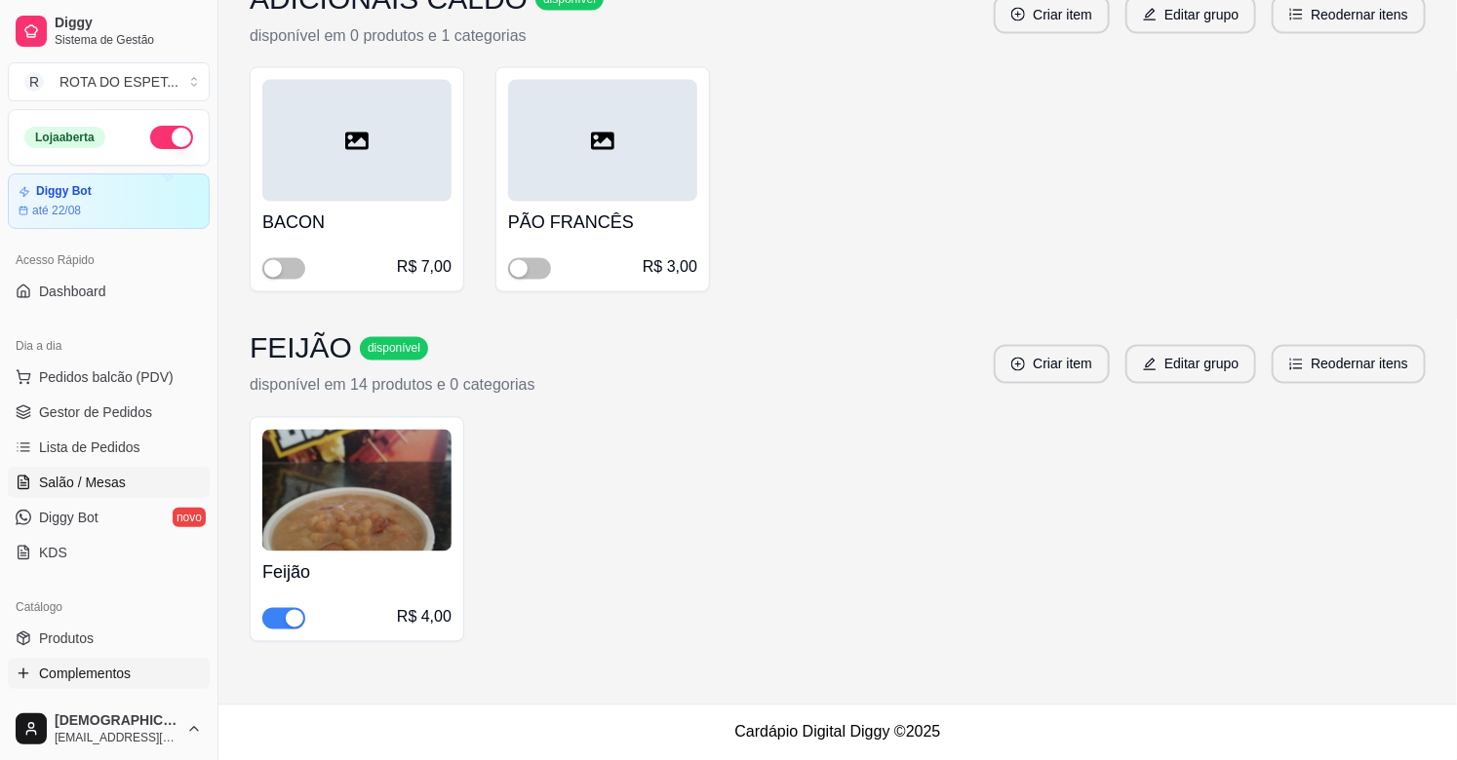
click at [83, 491] on span "Salão / Mesas" at bounding box center [82, 482] width 87 height 19
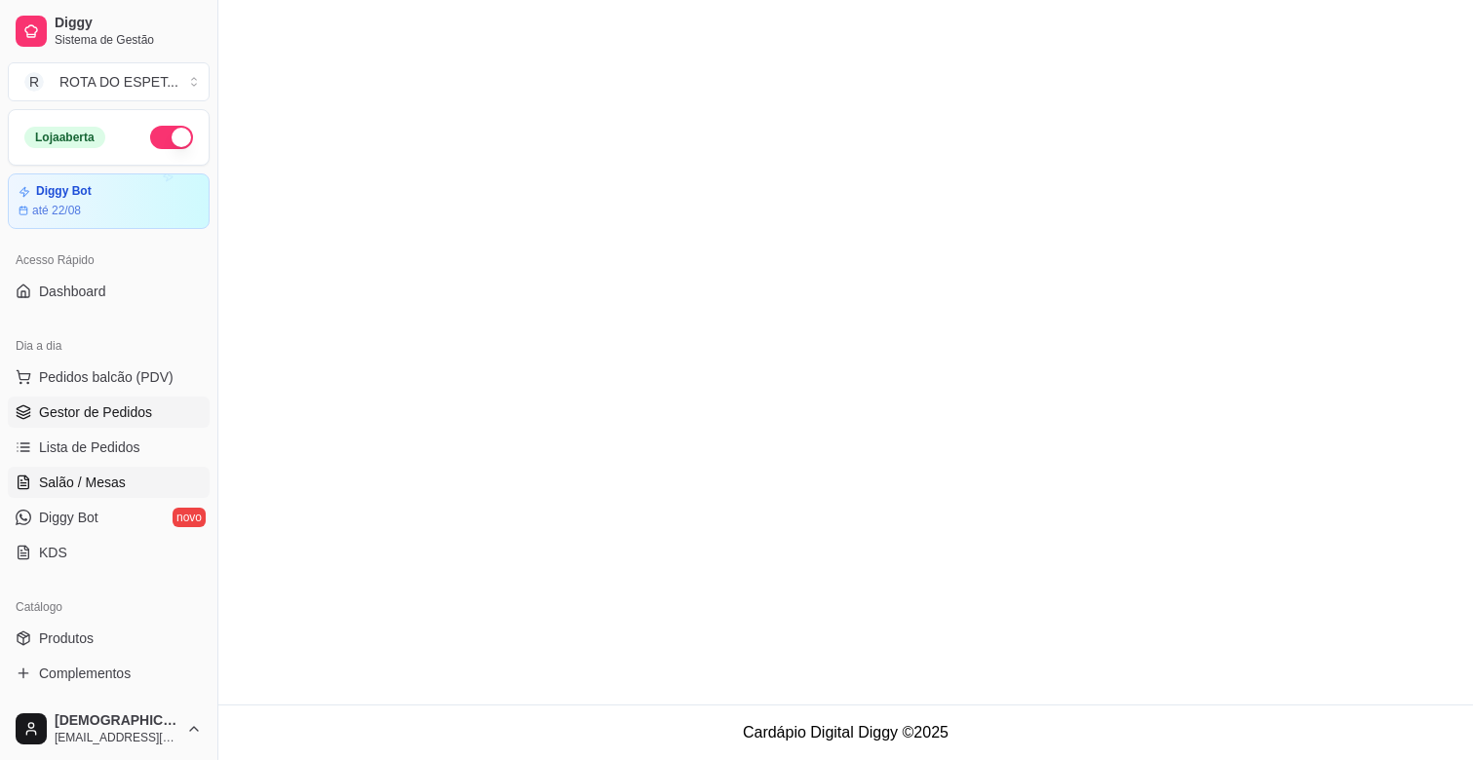
click at [140, 421] on span "Gestor de Pedidos" at bounding box center [95, 412] width 113 height 19
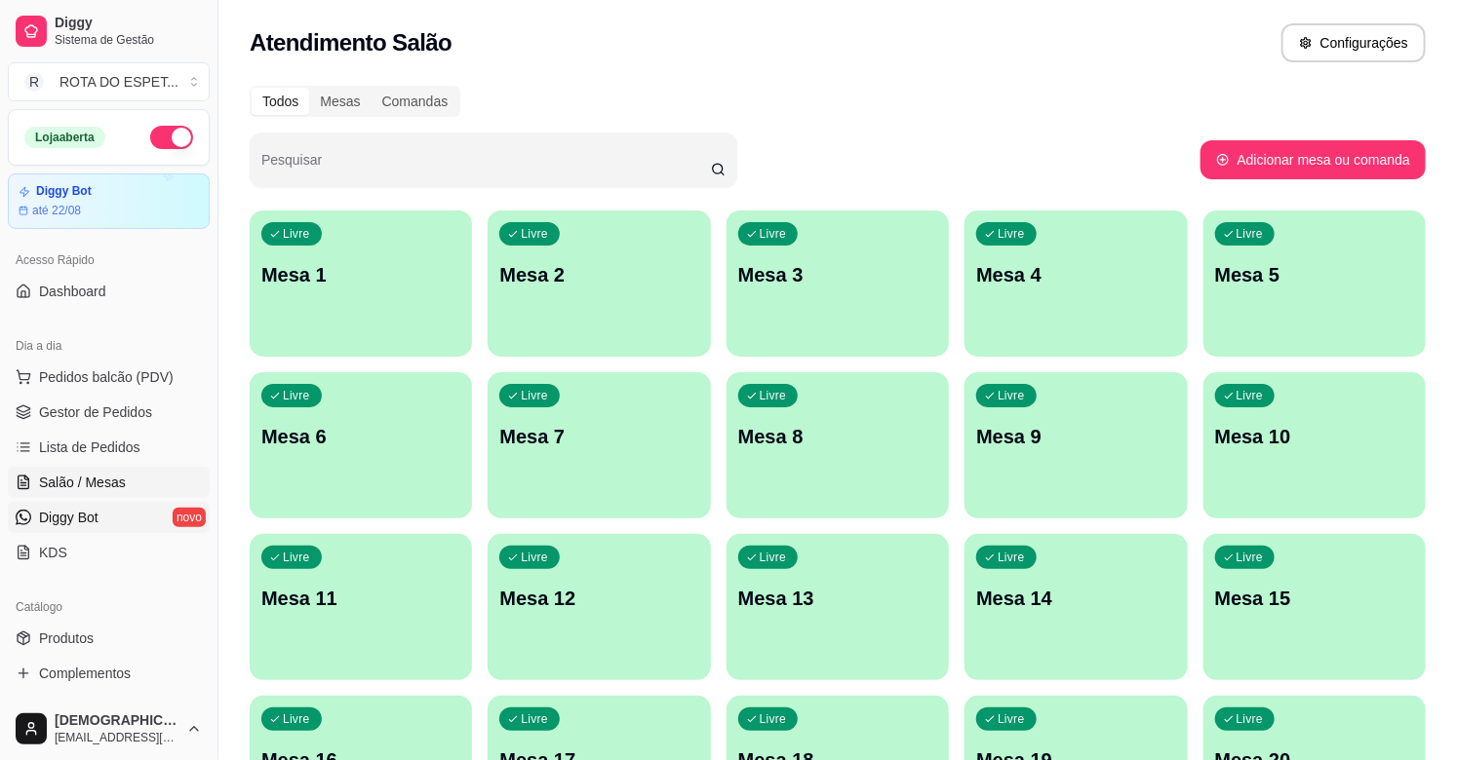
click at [166, 515] on link "Diggy Bot novo" at bounding box center [109, 517] width 202 height 31
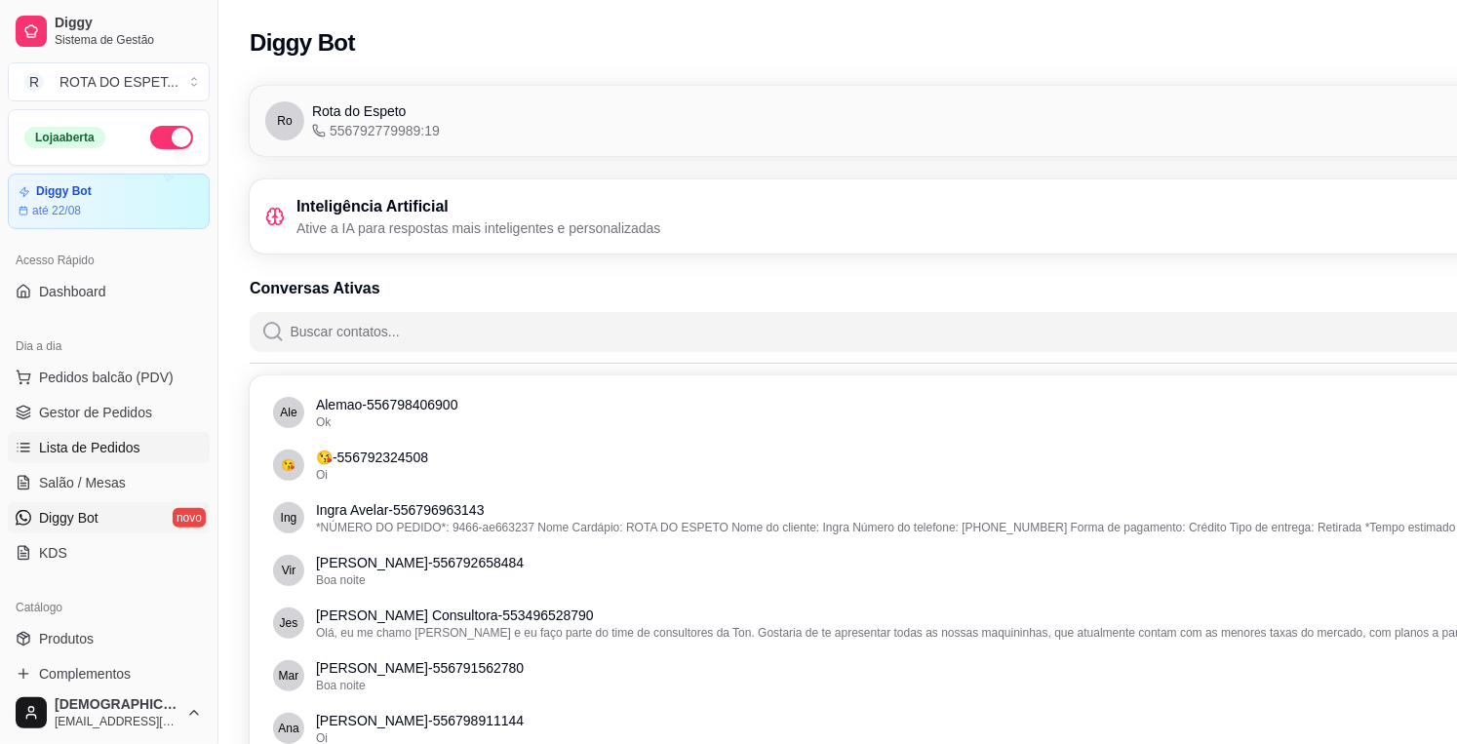
click at [122, 439] on span "Lista de Pedidos" at bounding box center [89, 447] width 101 height 19
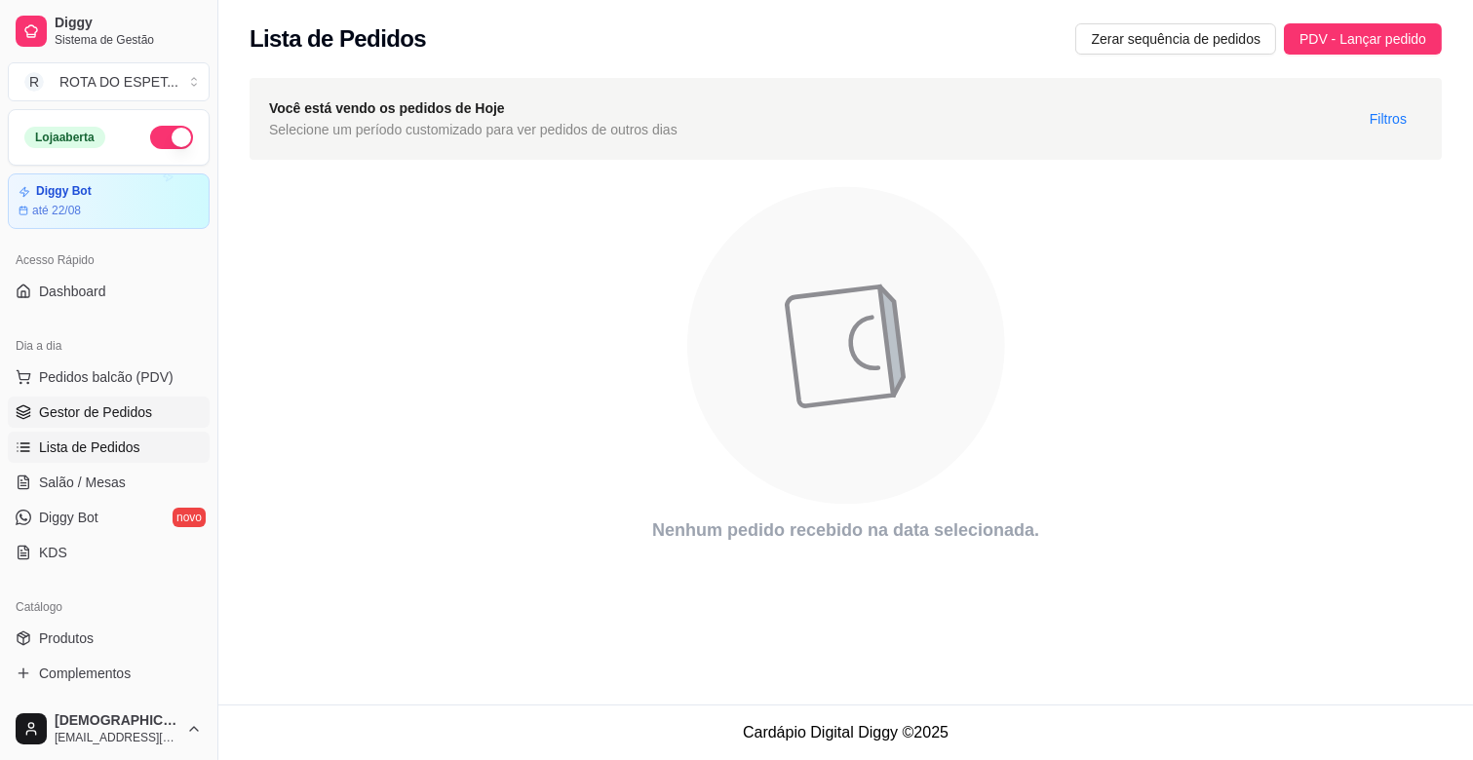
click at [134, 405] on span "Gestor de Pedidos" at bounding box center [95, 412] width 113 height 19
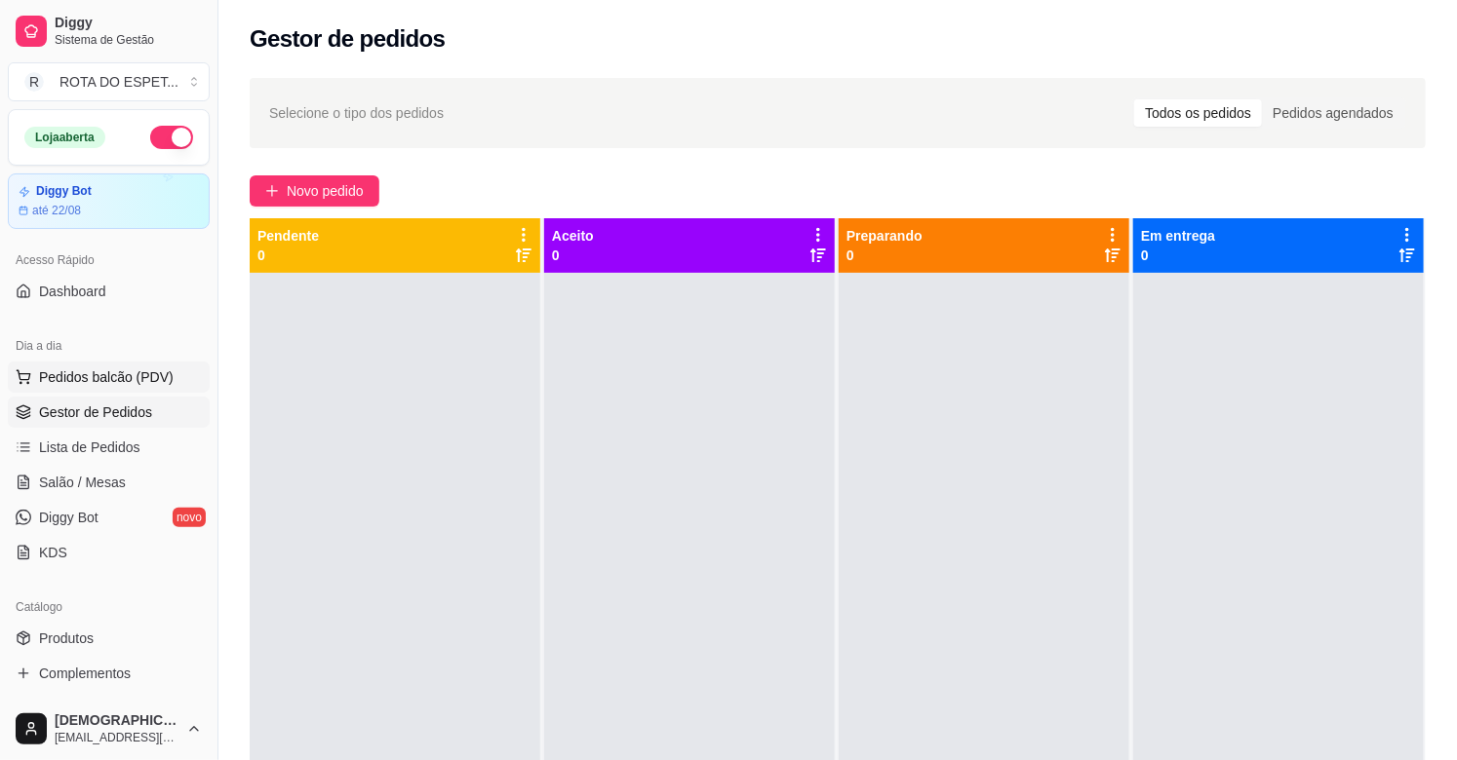
click at [141, 374] on span "Pedidos balcão (PDV)" at bounding box center [106, 377] width 135 height 19
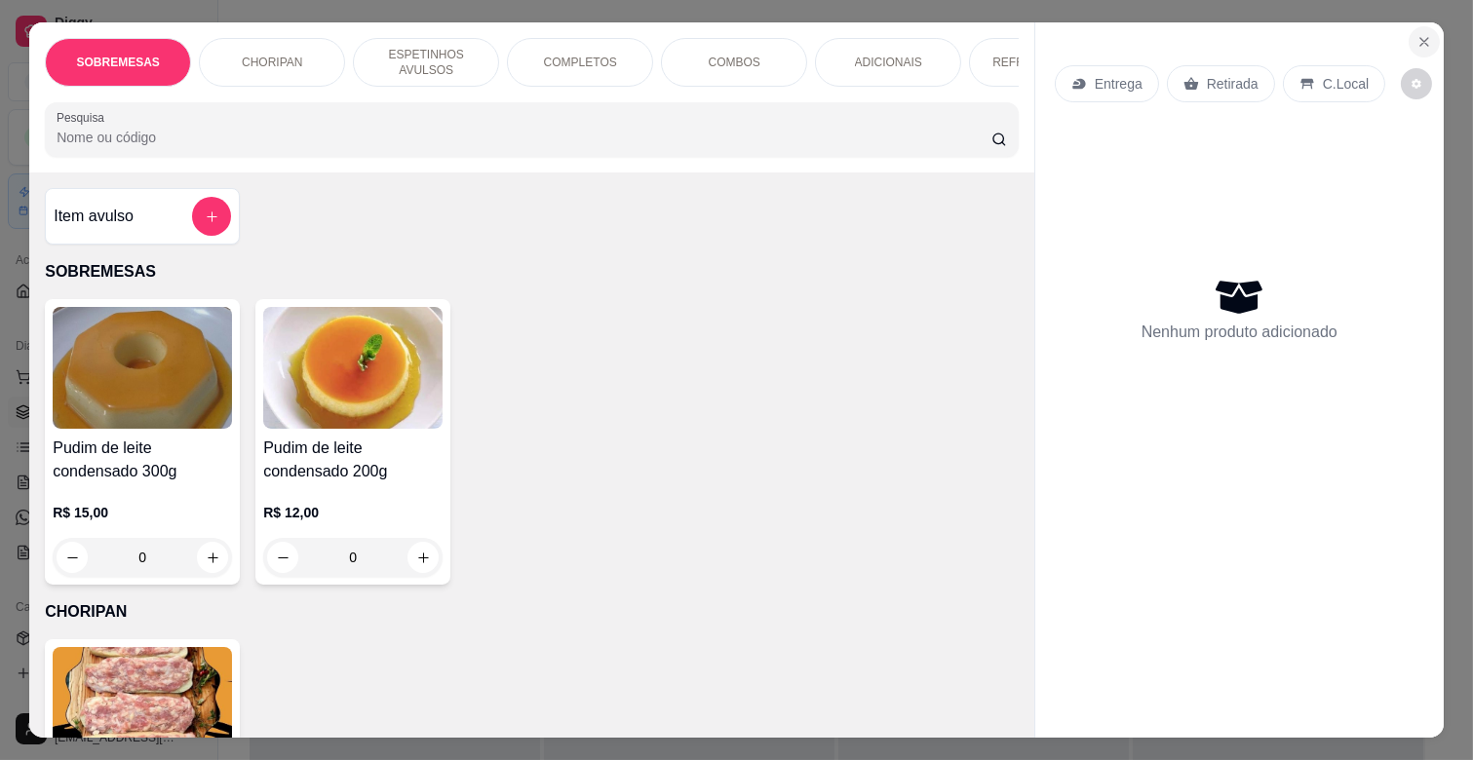
click at [1417, 34] on icon "Close" at bounding box center [1425, 42] width 16 height 16
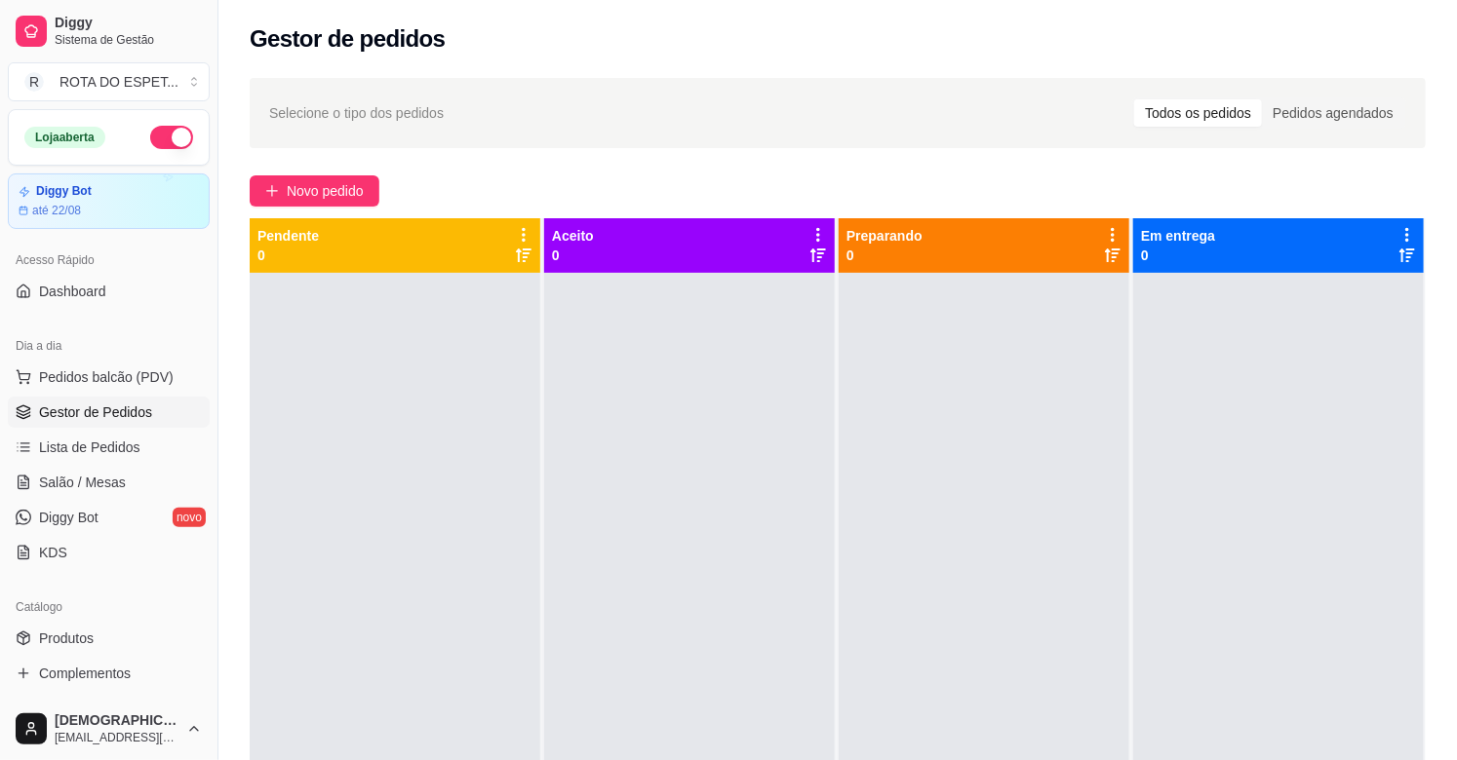
click at [164, 463] on ul "Pedidos balcão (PDV) Gestor de Pedidos Lista de Pedidos Salão / Mesas Diggy Bot…" at bounding box center [109, 465] width 202 height 207
click at [146, 489] on link "Salão / Mesas" at bounding box center [109, 482] width 202 height 31
